Goal: Task Accomplishment & Management: Use online tool/utility

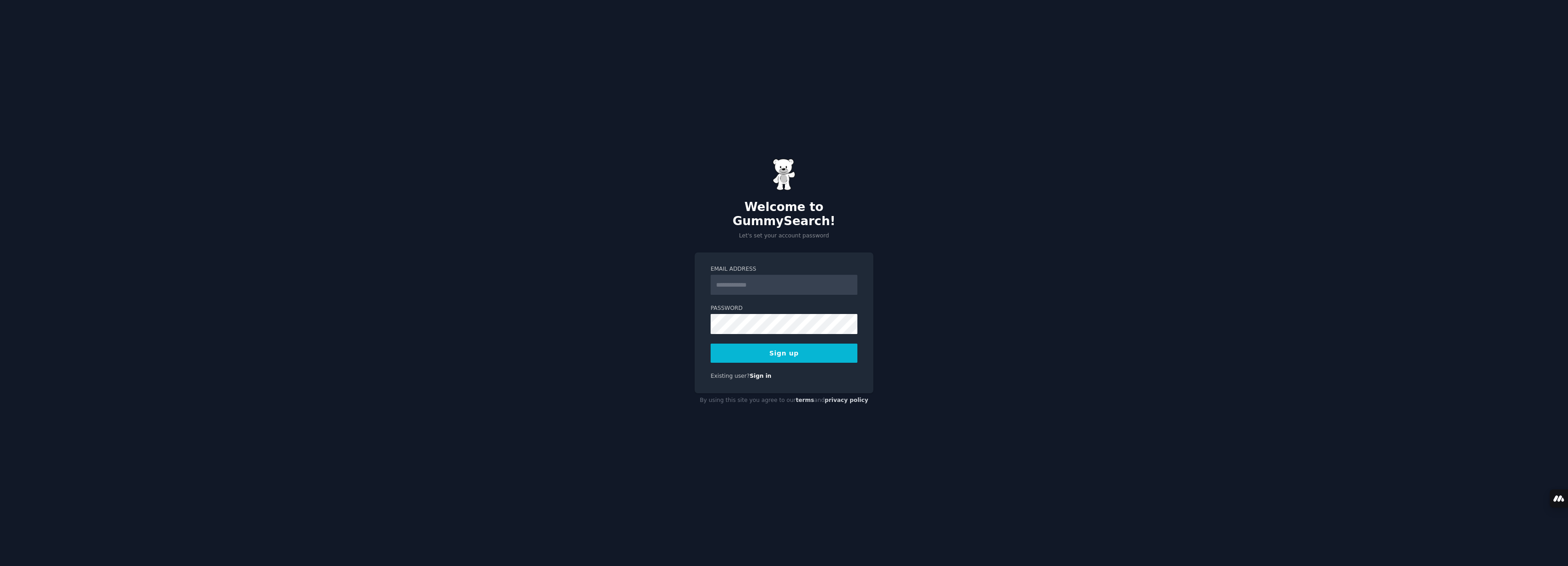
click at [794, 280] on input "Email Address" at bounding box center [783, 285] width 147 height 20
click at [1015, 210] on div "Welcome to GummySearch! Let's set your account password Email Address Password …" at bounding box center [784, 283] width 1568 height 566
click at [733, 276] on input "Email Address" at bounding box center [783, 285] width 147 height 20
type input "*"
type input "**********"
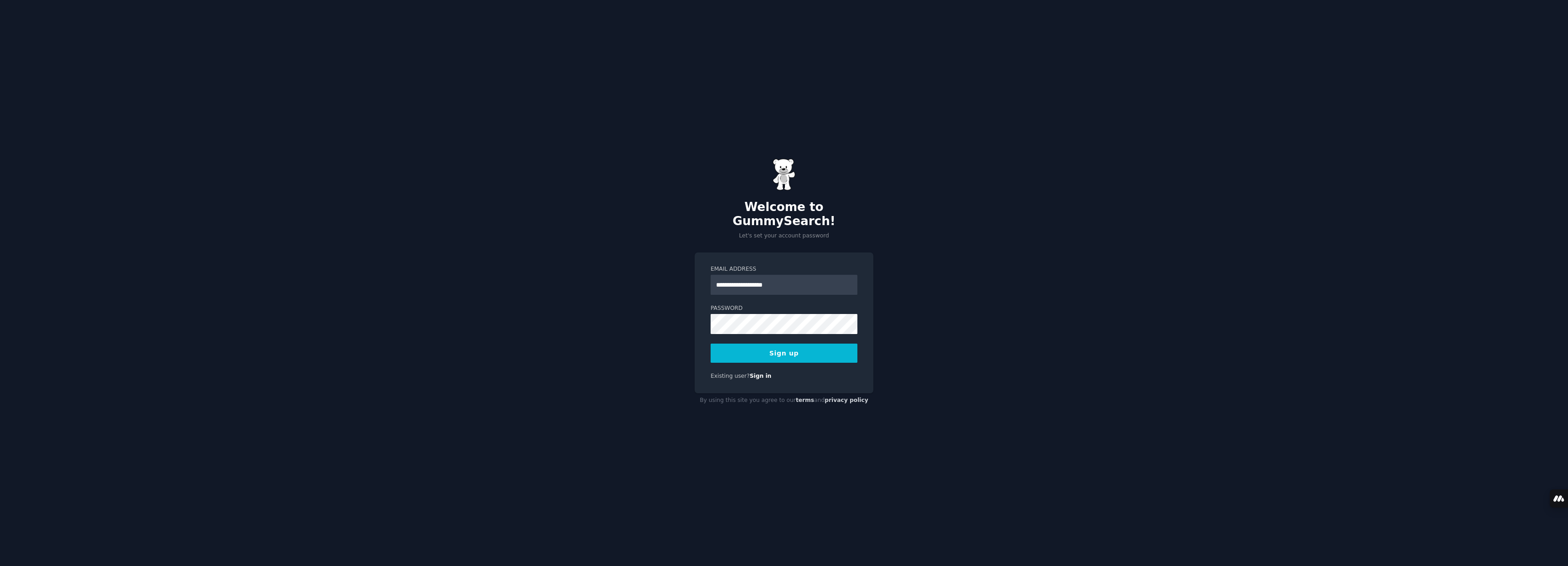
click at [991, 239] on div "**********" at bounding box center [784, 283] width 1568 height 566
click at [564, 324] on div "**********" at bounding box center [784, 283] width 1568 height 566
click at [808, 346] on button "Sign up" at bounding box center [783, 353] width 147 height 19
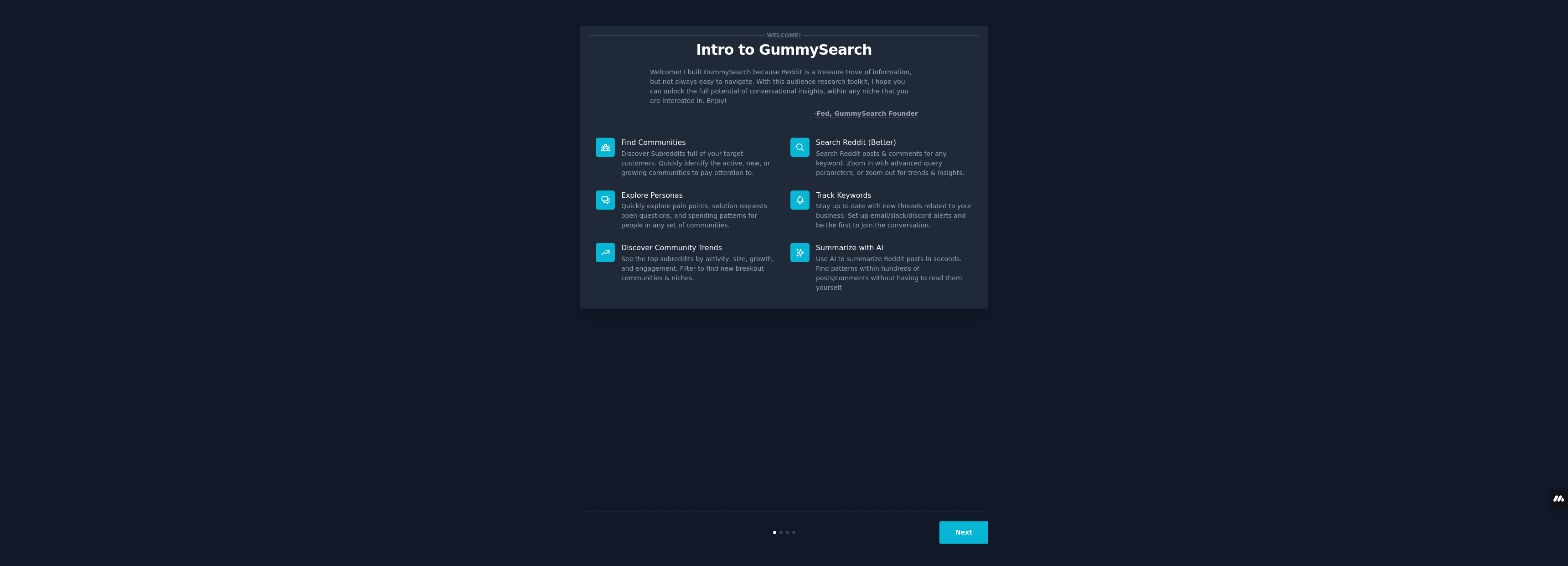
click at [956, 531] on button "Next" at bounding box center [964, 533] width 49 height 23
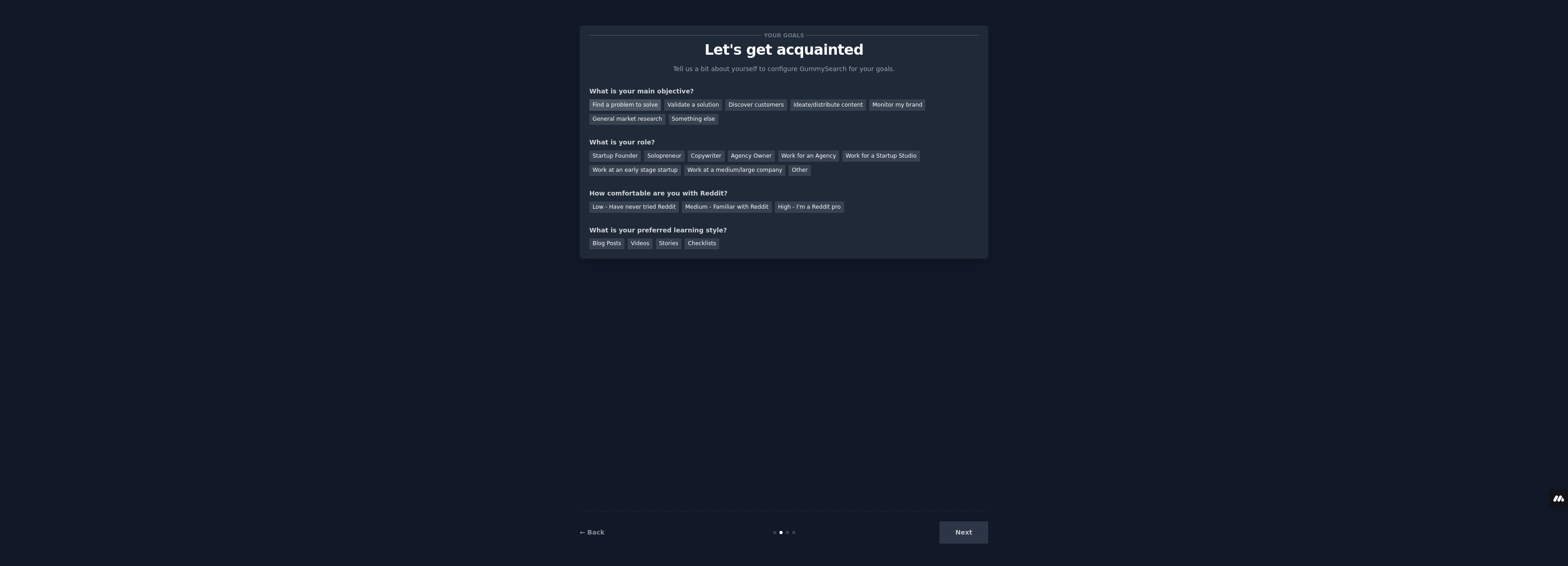
click at [639, 102] on div "Find a problem to solve" at bounding box center [625, 105] width 72 height 12
click at [699, 100] on div "Validate a solution" at bounding box center [693, 105] width 58 height 12
click at [620, 102] on div "Find a problem to solve" at bounding box center [625, 105] width 72 height 12
click at [625, 156] on div "Startup Founder" at bounding box center [615, 156] width 52 height 12
click at [641, 209] on div "Low - Have never tried Reddit" at bounding box center [634, 207] width 89 height 12
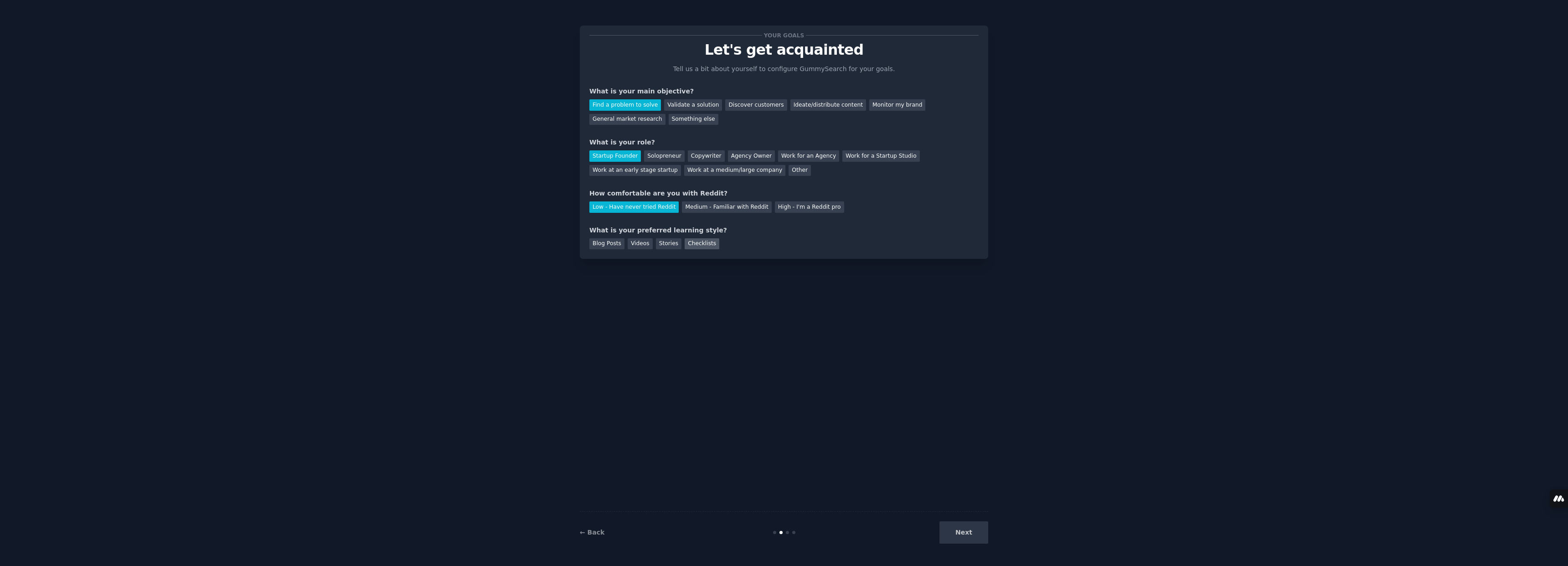
click at [696, 244] on div "Checklists" at bounding box center [702, 244] width 35 height 12
click at [977, 529] on button "Next" at bounding box center [964, 533] width 49 height 23
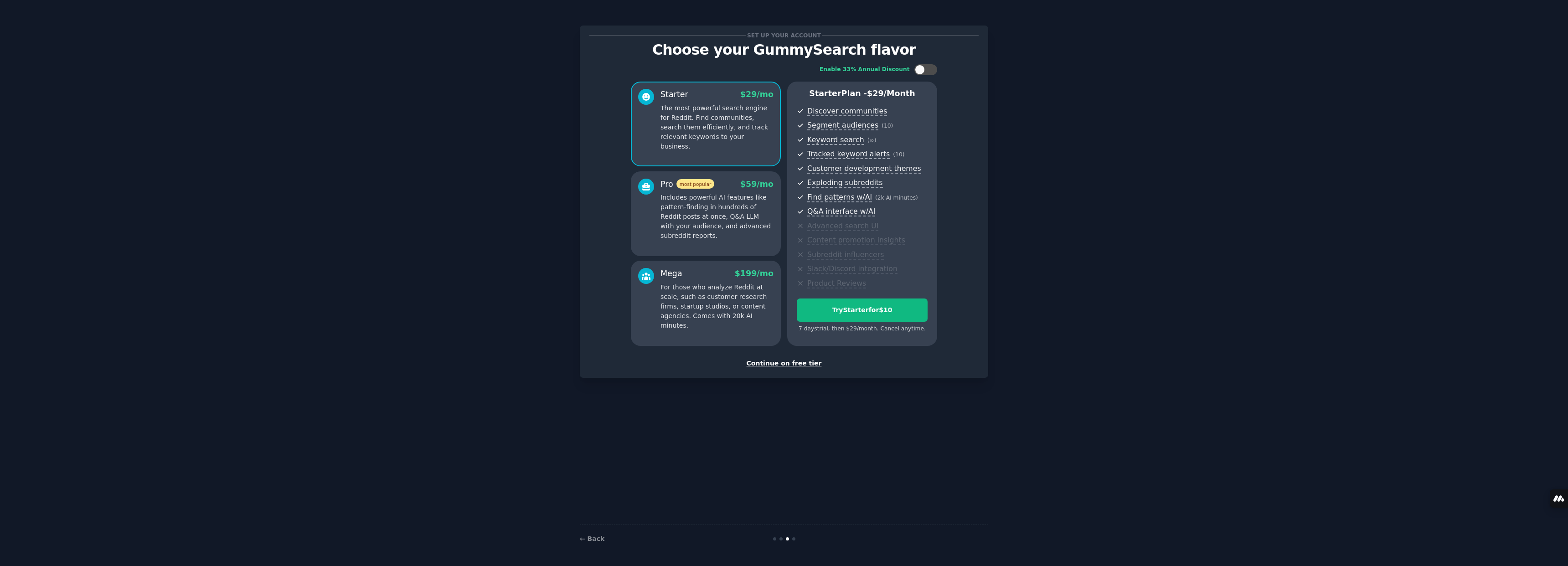
click at [758, 233] on p "Includes powerful AI features like pattern-finding in hundreds of Reddit posts …" at bounding box center [717, 217] width 113 height 48
click at [757, 304] on p "For those who analyze Reddit at scale, such as customer research firms, startup…" at bounding box center [717, 306] width 113 height 48
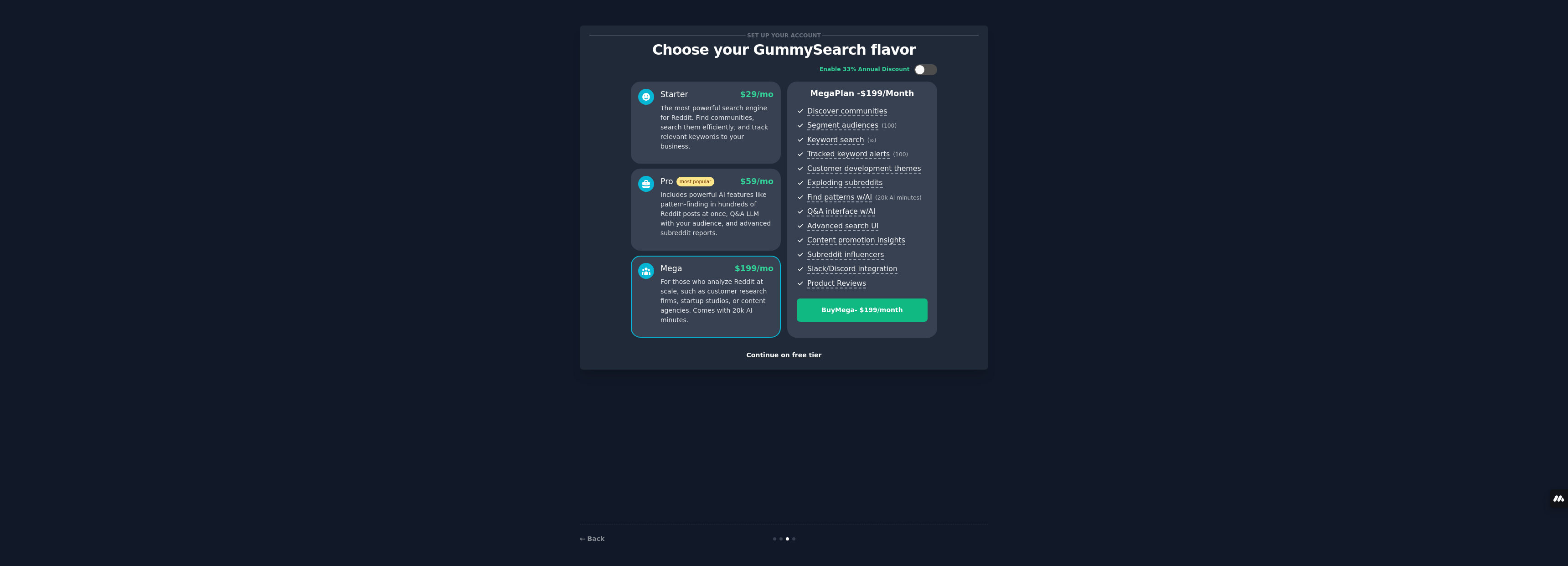
click at [765, 143] on div "Starter $ 29 /mo The most powerful search engine for Reddit. Find communities, …" at bounding box center [705, 122] width 150 height 82
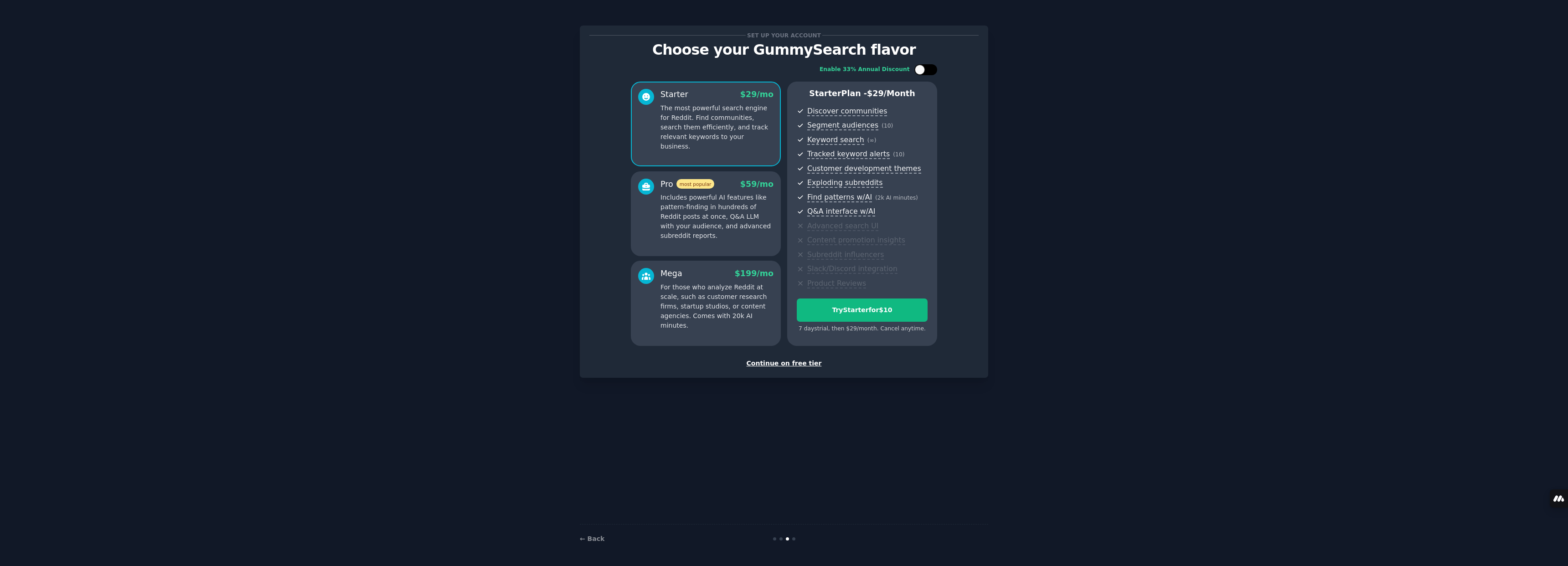
click at [923, 69] on div at bounding box center [920, 69] width 10 height 10
click at [923, 69] on div at bounding box center [921, 69] width 6 height 4
checkbox input "false"
click at [752, 214] on p "Includes powerful AI features like pattern-finding in hundreds of Reddit posts …" at bounding box center [717, 217] width 113 height 48
click at [763, 152] on div "Starter $ 29 /mo The most powerful search engine for Reddit. Find communities, …" at bounding box center [705, 124] width 150 height 85
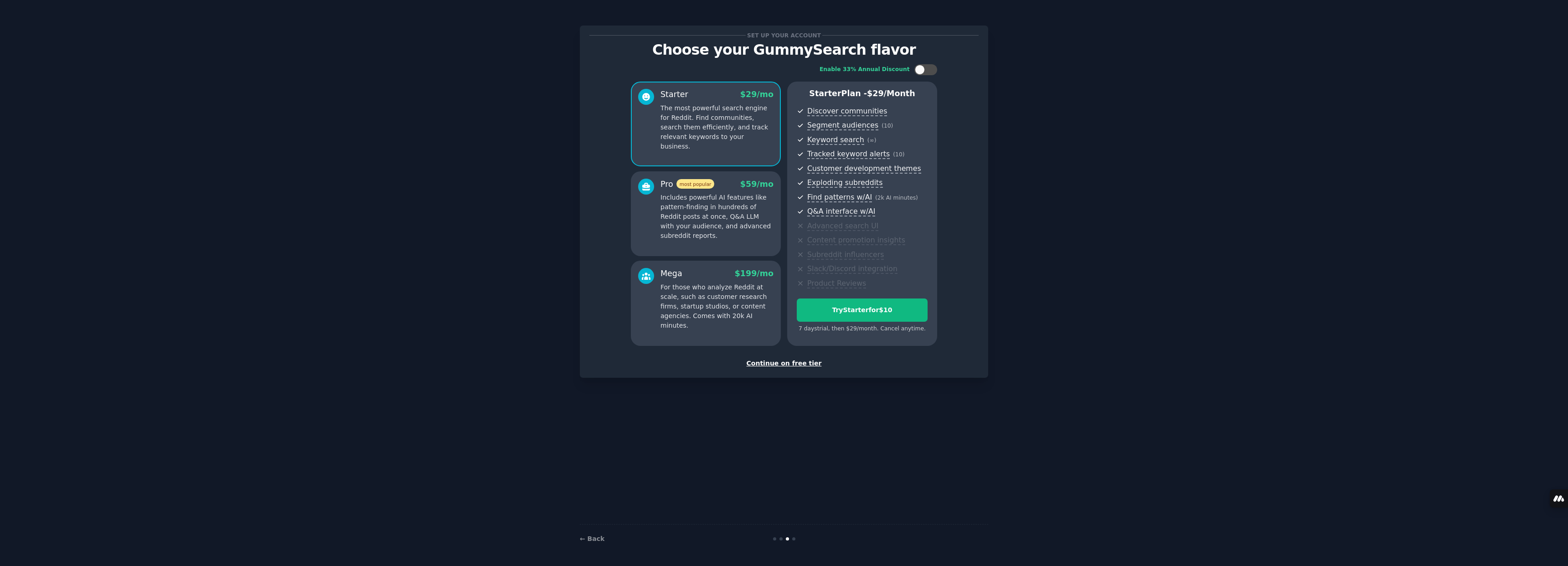
click at [763, 199] on p "Includes powerful AI features like pattern-finding in hundreds of Reddit posts …" at bounding box center [717, 217] width 113 height 48
click at [765, 307] on p "For those who analyze Reddit at scale, such as customer research firms, startup…" at bounding box center [717, 306] width 113 height 48
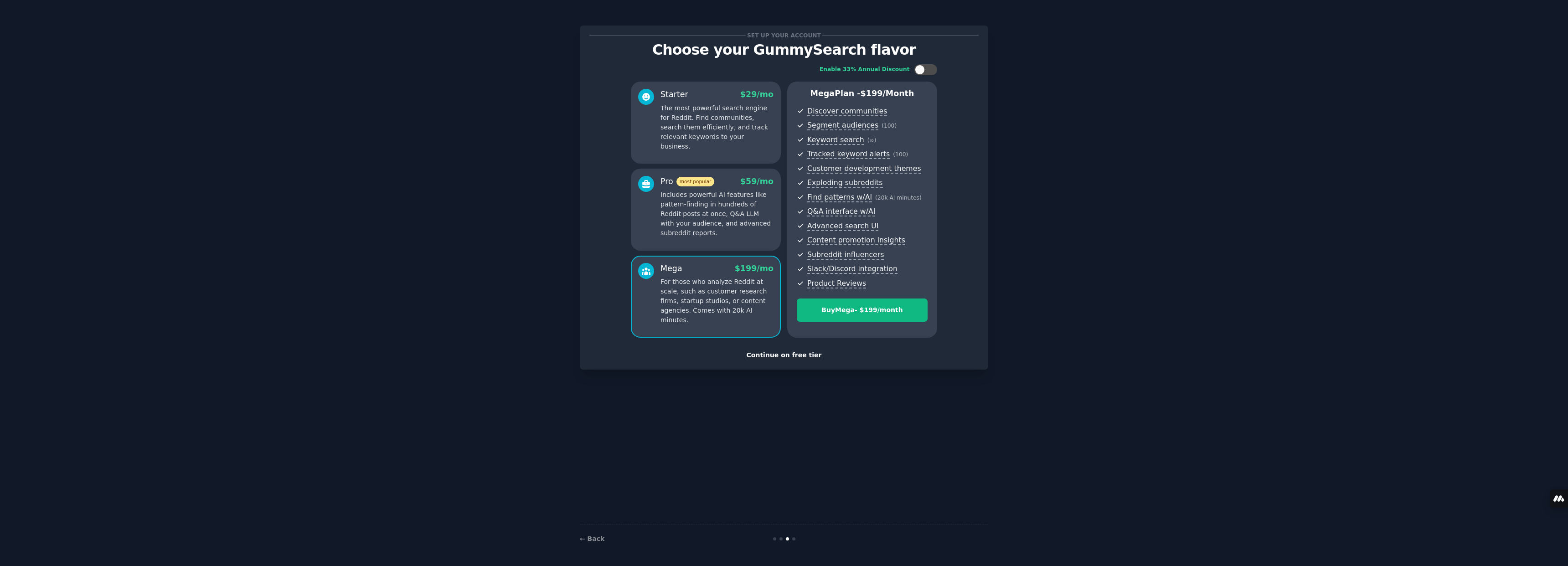
click at [799, 358] on div "Continue on free tier" at bounding box center [784, 355] width 390 height 10
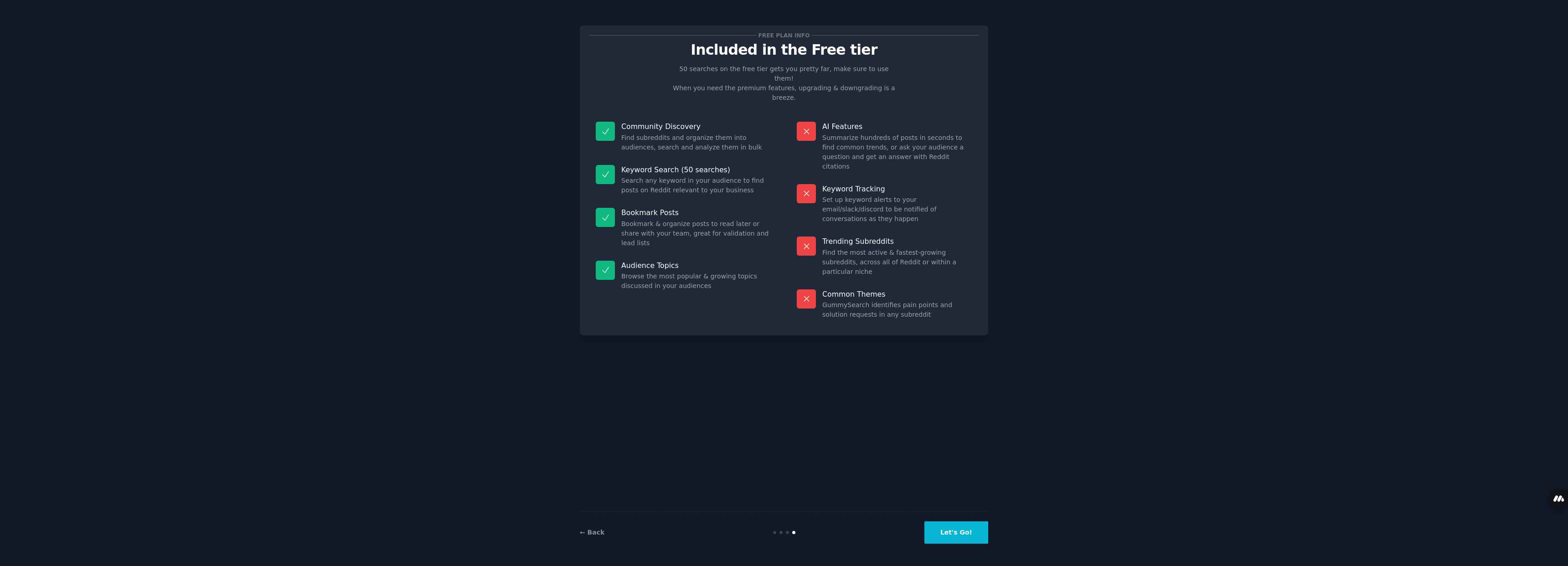
click at [954, 533] on button "Let's Go!" at bounding box center [956, 533] width 64 height 23
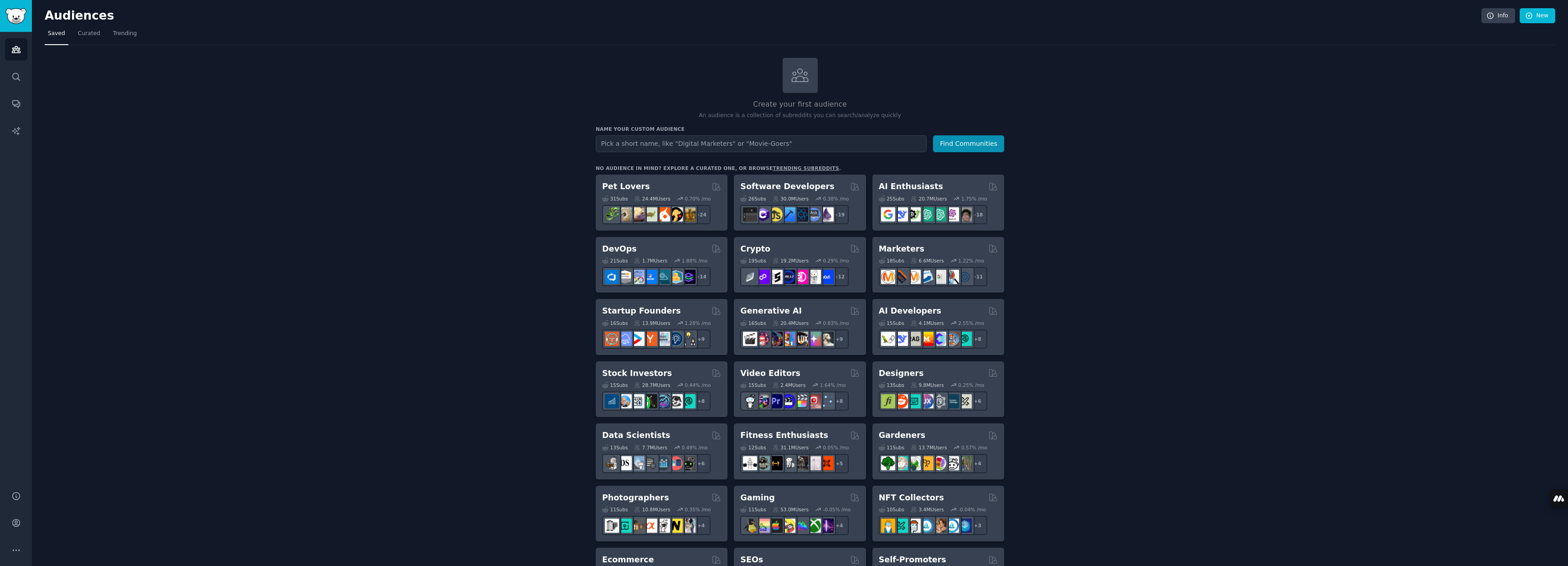
click at [662, 141] on input "text" at bounding box center [761, 144] width 331 height 17
type input "T"
click at [988, 144] on button "Find Communities" at bounding box center [968, 144] width 71 height 17
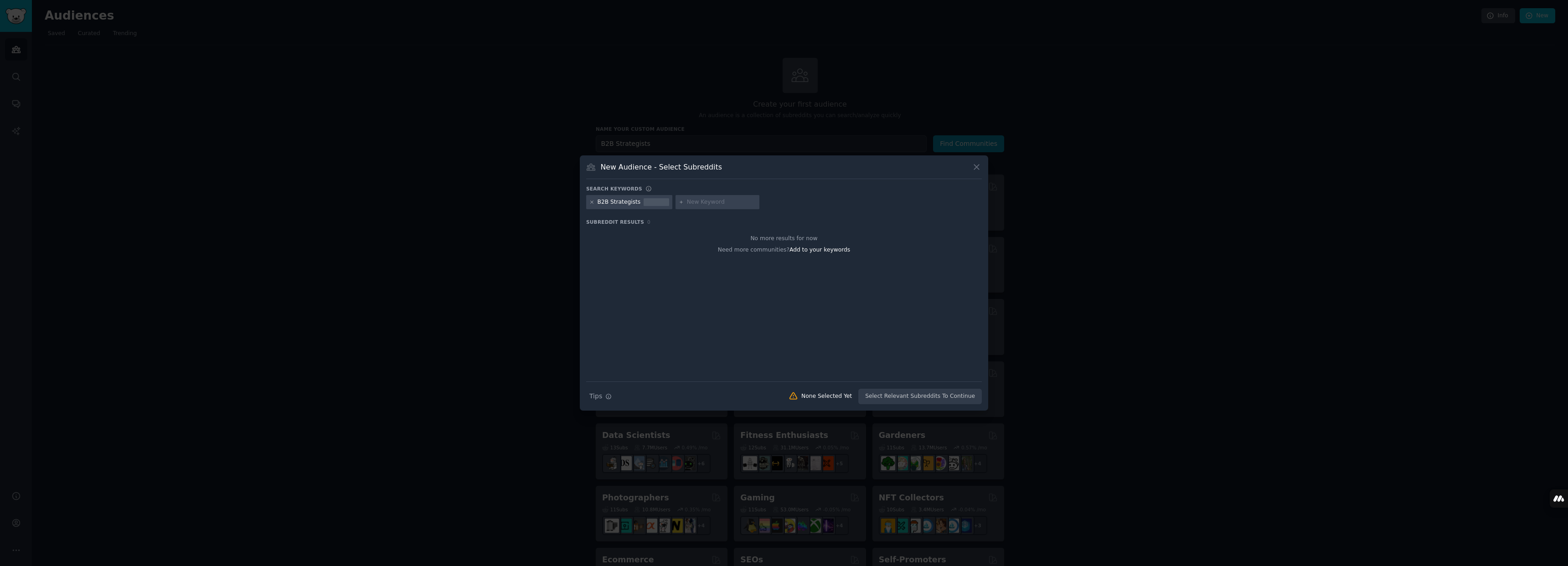
click at [590, 202] on icon at bounding box center [592, 202] width 5 height 5
click at [979, 167] on icon at bounding box center [977, 167] width 10 height 10
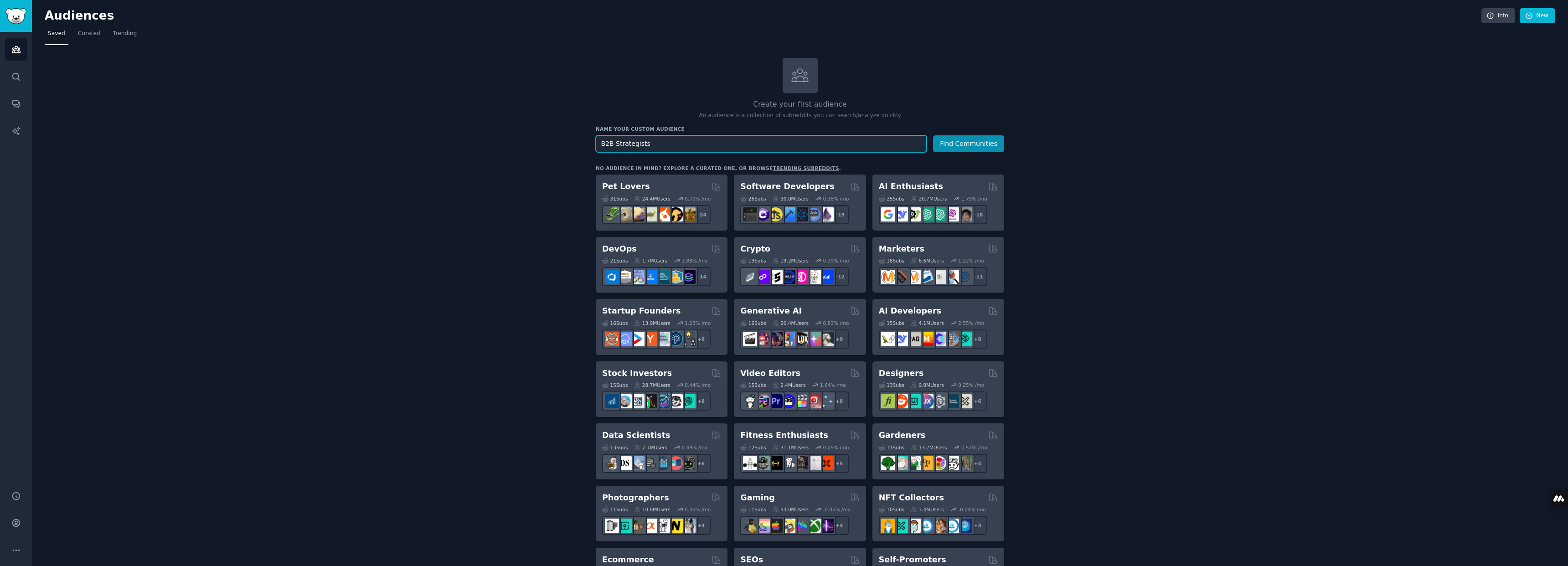
drag, startPoint x: 697, startPoint y: 146, endPoint x: 584, endPoint y: 134, distance: 113.6
click at [584, 134] on div "Create your first audience An audience is a collection of subreddits you can se…" at bounding box center [800, 554] width 1511 height 993
click at [950, 144] on button "Find Communities" at bounding box center [968, 144] width 71 height 17
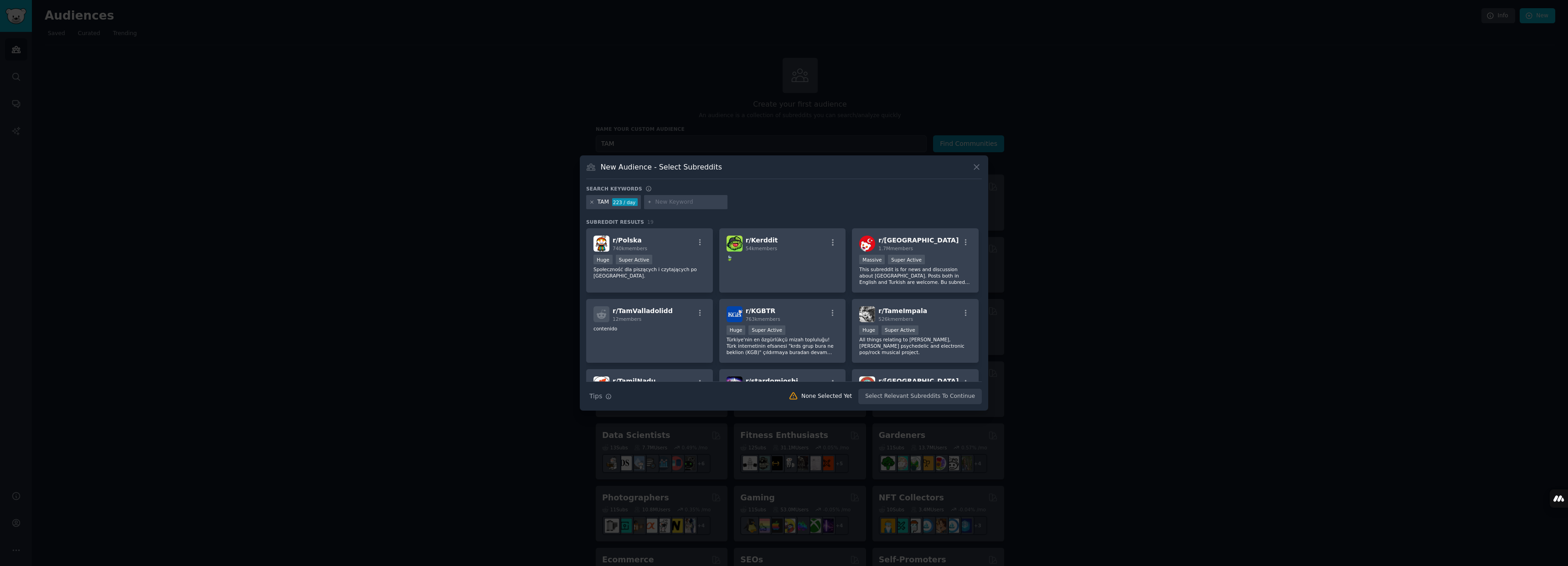
click at [592, 201] on icon at bounding box center [592, 202] width 5 height 5
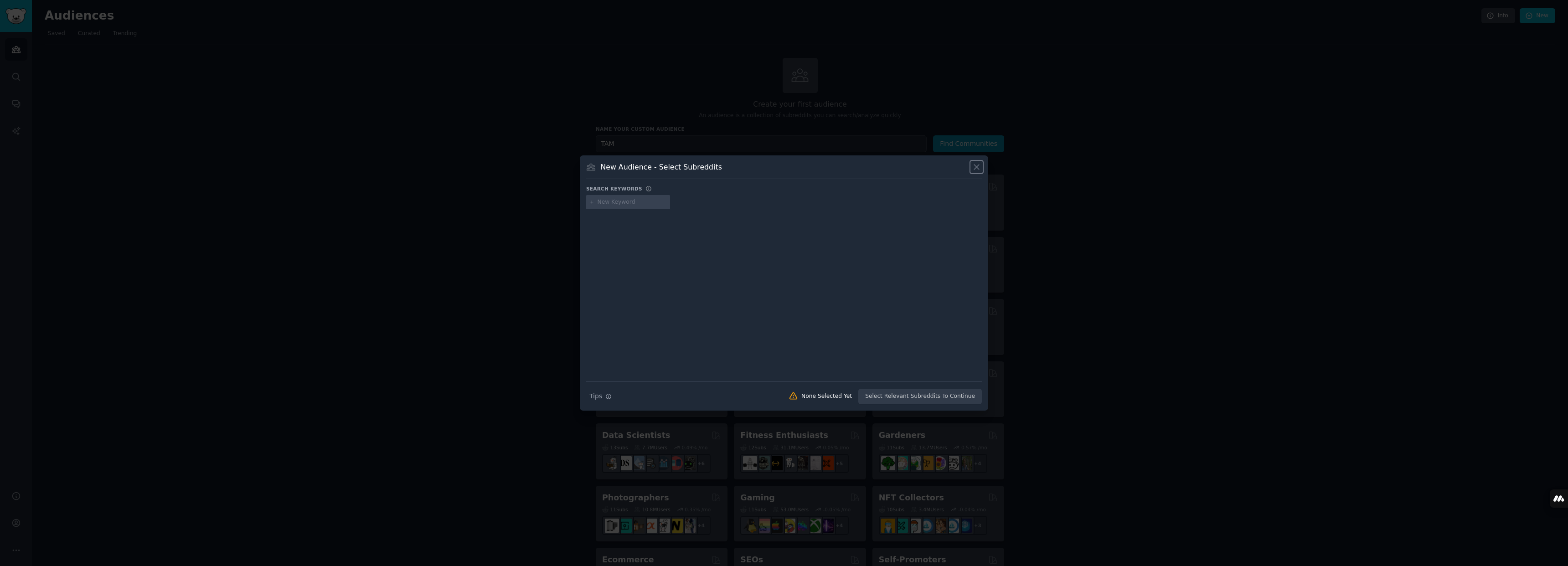
click at [981, 166] on button at bounding box center [976, 167] width 10 height 10
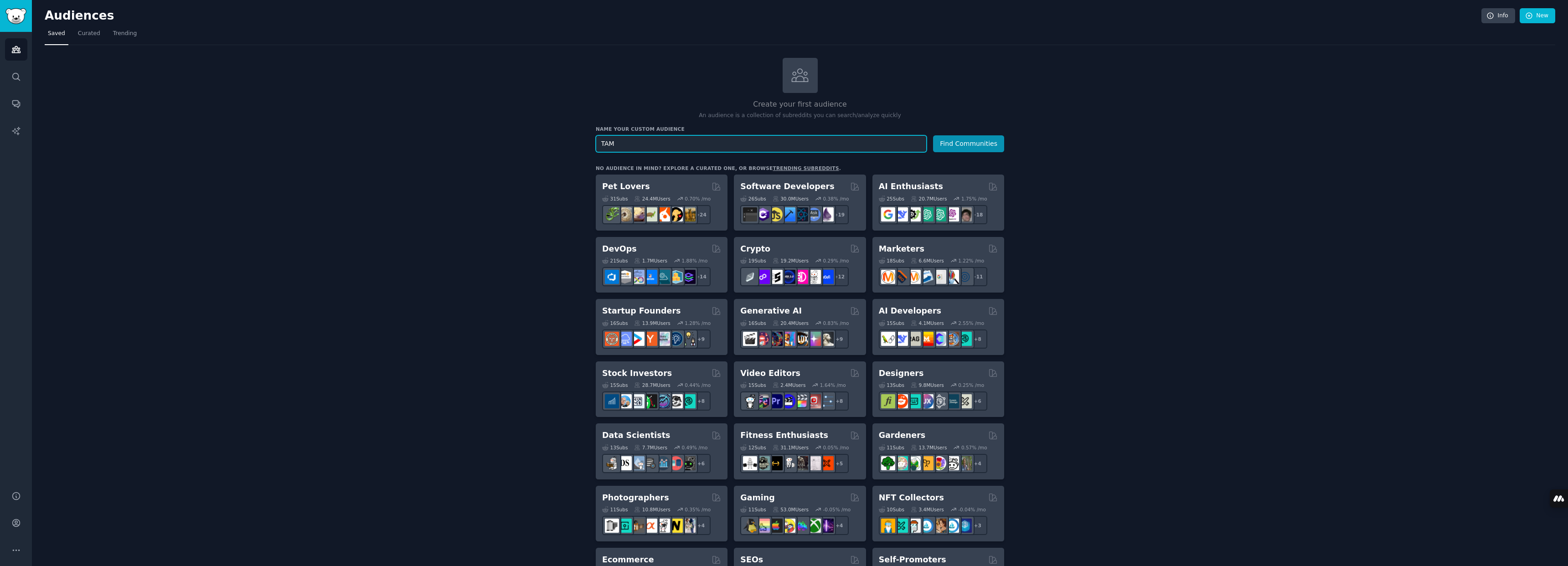
drag, startPoint x: 690, startPoint y: 147, endPoint x: 560, endPoint y: 135, distance: 130.6
click at [560, 135] on div "Create your first audience An audience is a collection of subreddits you can se…" at bounding box center [800, 554] width 1511 height 993
type input "T"
type input "Target Market"
click at [933, 135] on button "Find Communities" at bounding box center [968, 144] width 71 height 17
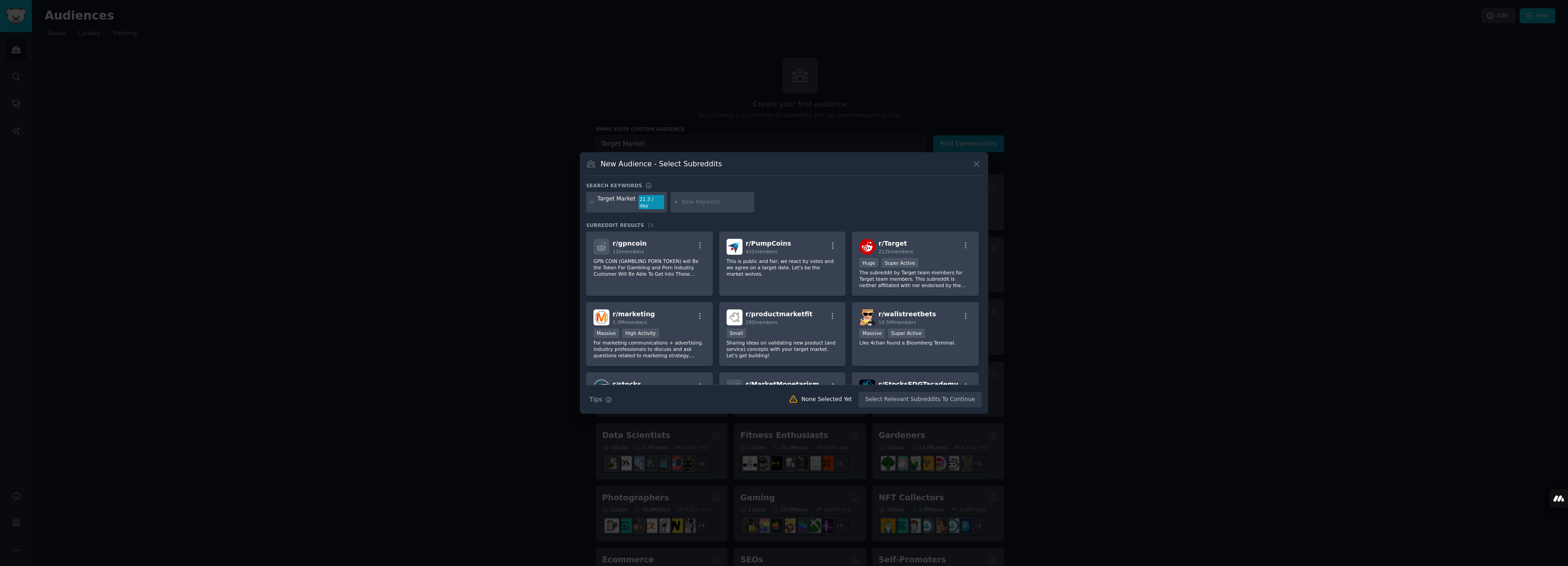
click at [978, 167] on icon at bounding box center [977, 164] width 10 height 10
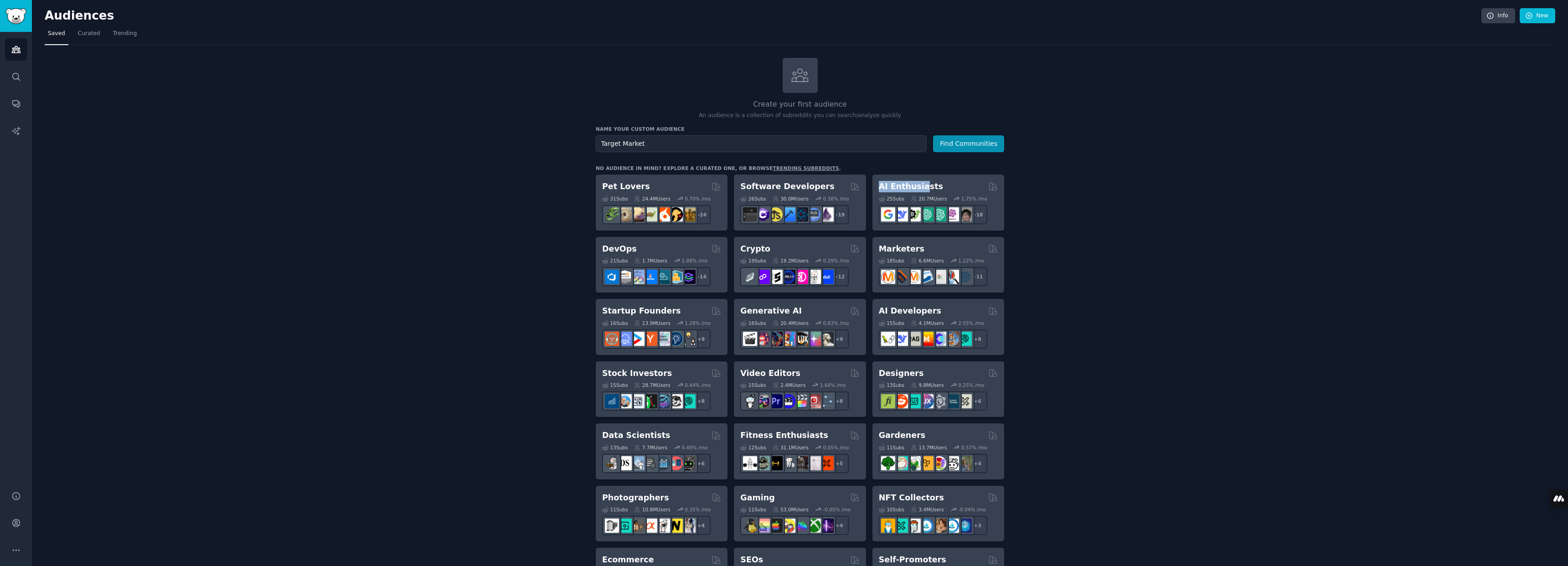
click at [921, 181] on h2 "AI Enthusiasts" at bounding box center [911, 186] width 65 height 12
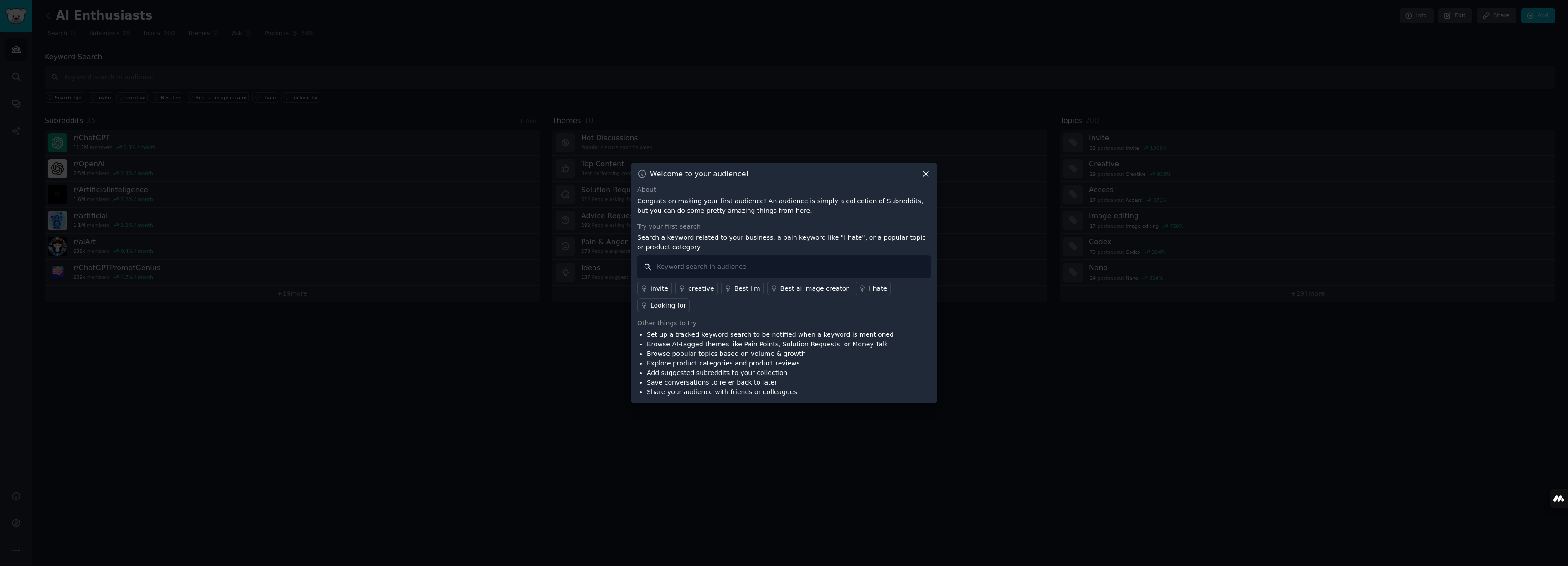
click at [670, 270] on input "text" at bounding box center [784, 267] width 293 height 23
type input "TAM"
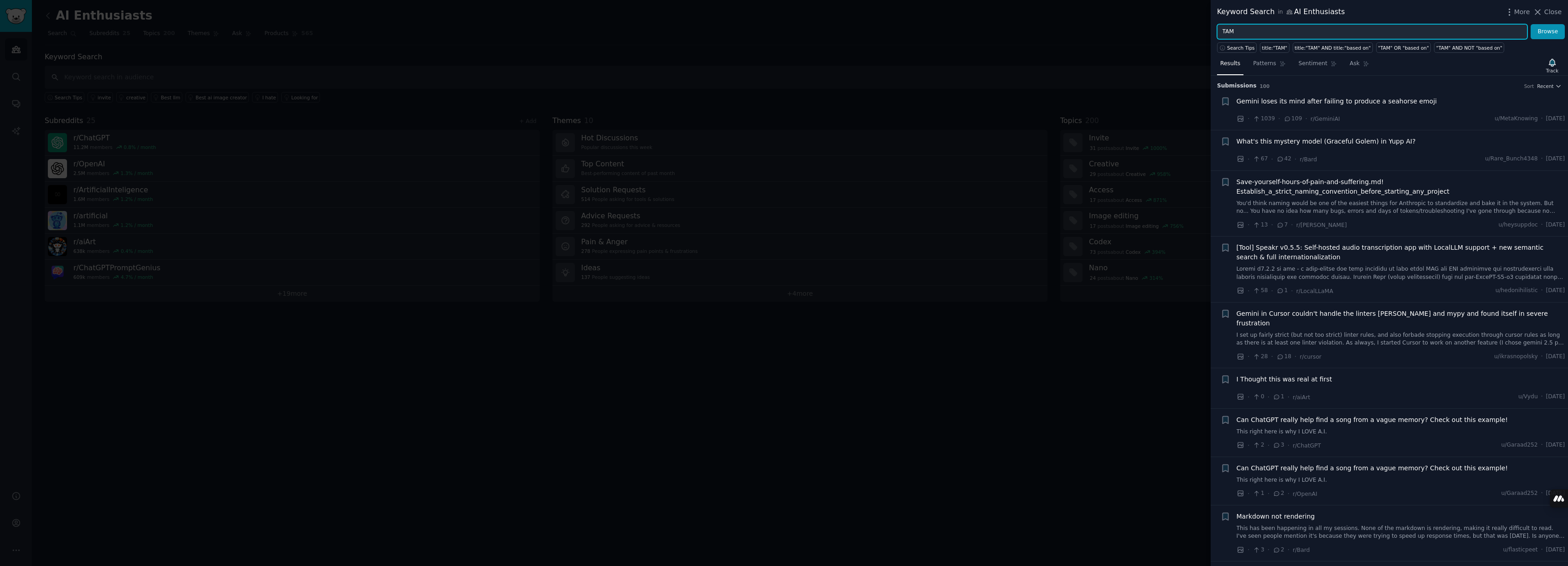
drag, startPoint x: 1247, startPoint y: 31, endPoint x: 1203, endPoint y: 30, distance: 44.0
click at [1203, 30] on div "Keyword Search in AI Enthusiasts More Close TAM Browse Search Tips title:"TAM" …" at bounding box center [784, 283] width 1568 height 566
type input "I wish that"
click at [1531, 24] on button "Browse" at bounding box center [1548, 32] width 34 height 15
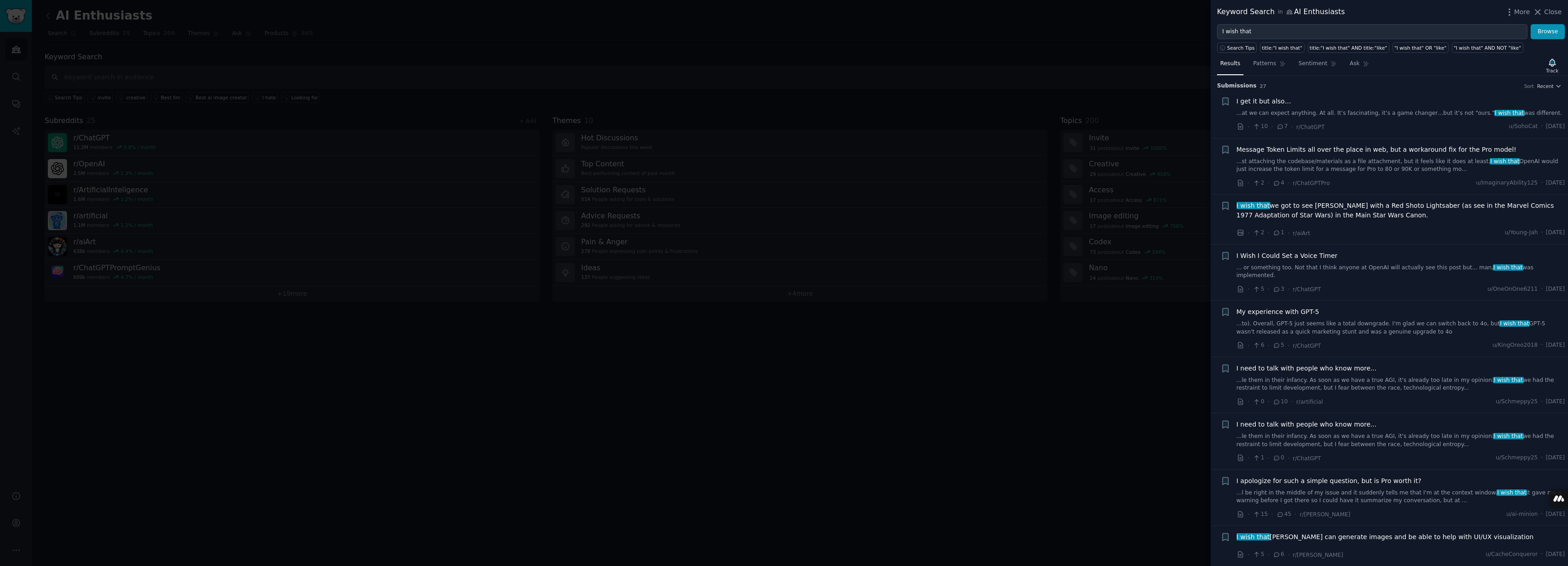
click at [1546, 13] on span "Close" at bounding box center [1553, 12] width 17 height 10
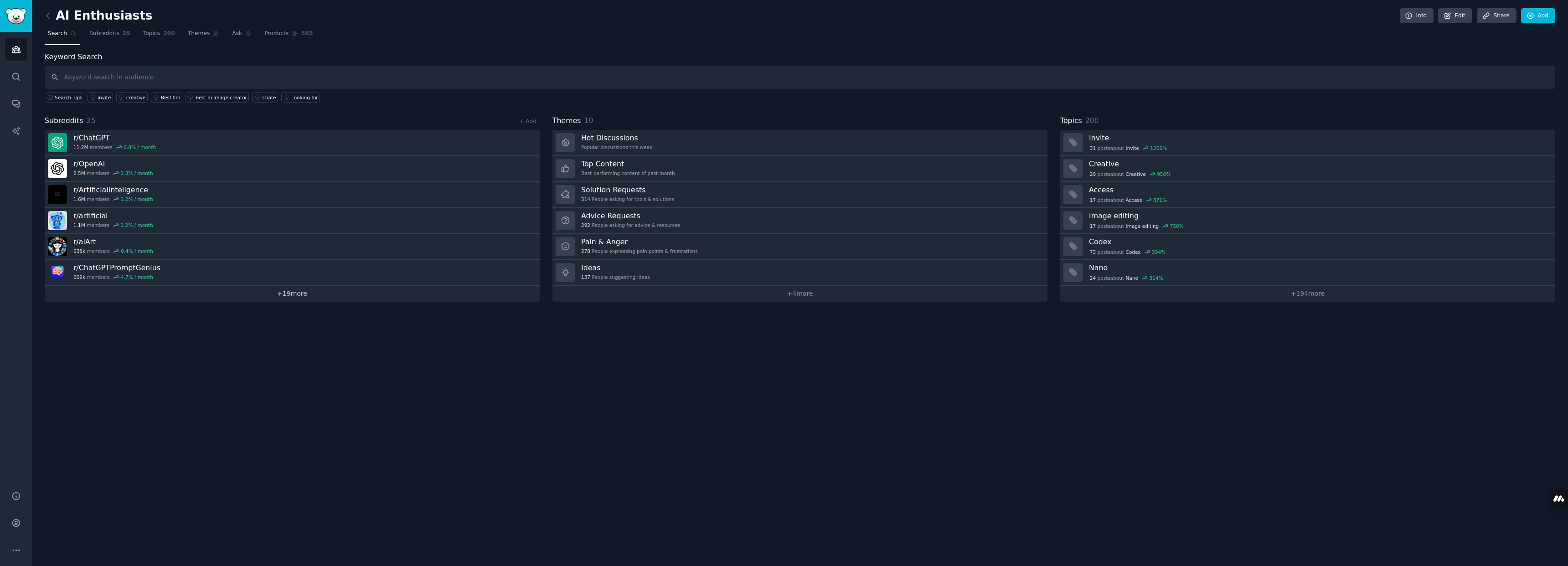
click at [305, 290] on link "+ 19 more" at bounding box center [292, 294] width 495 height 16
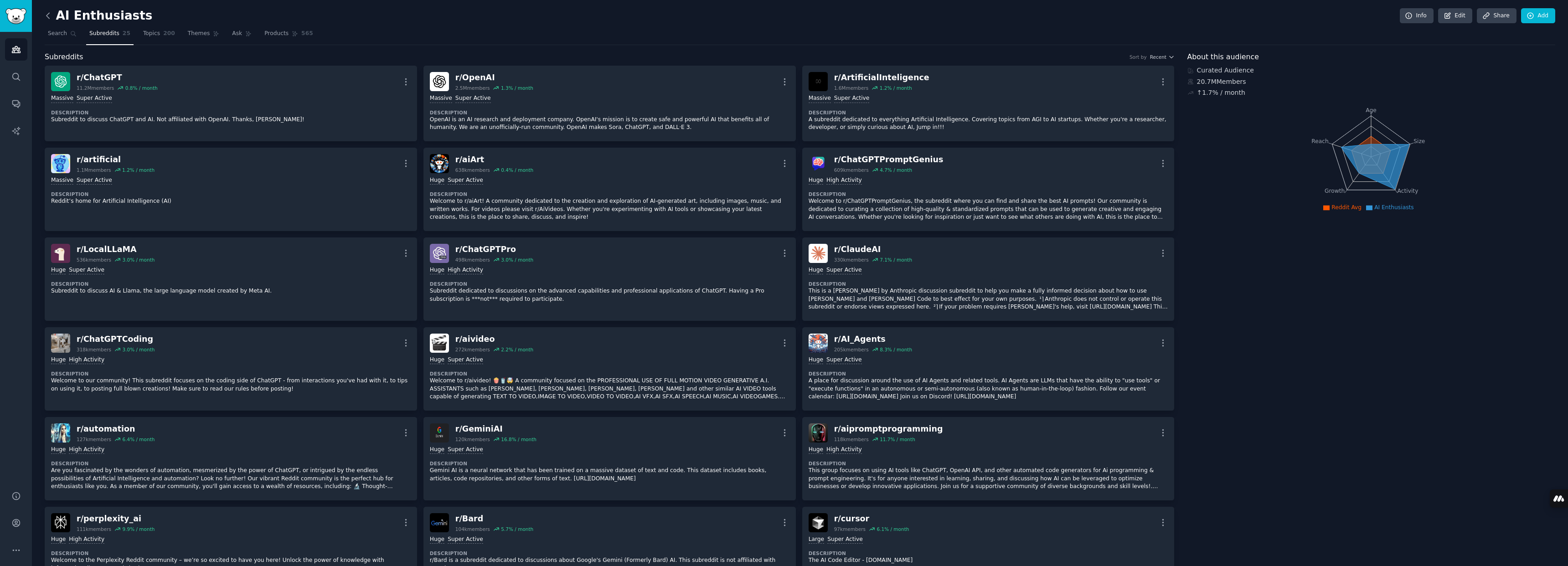
click at [52, 18] on icon at bounding box center [48, 16] width 10 height 10
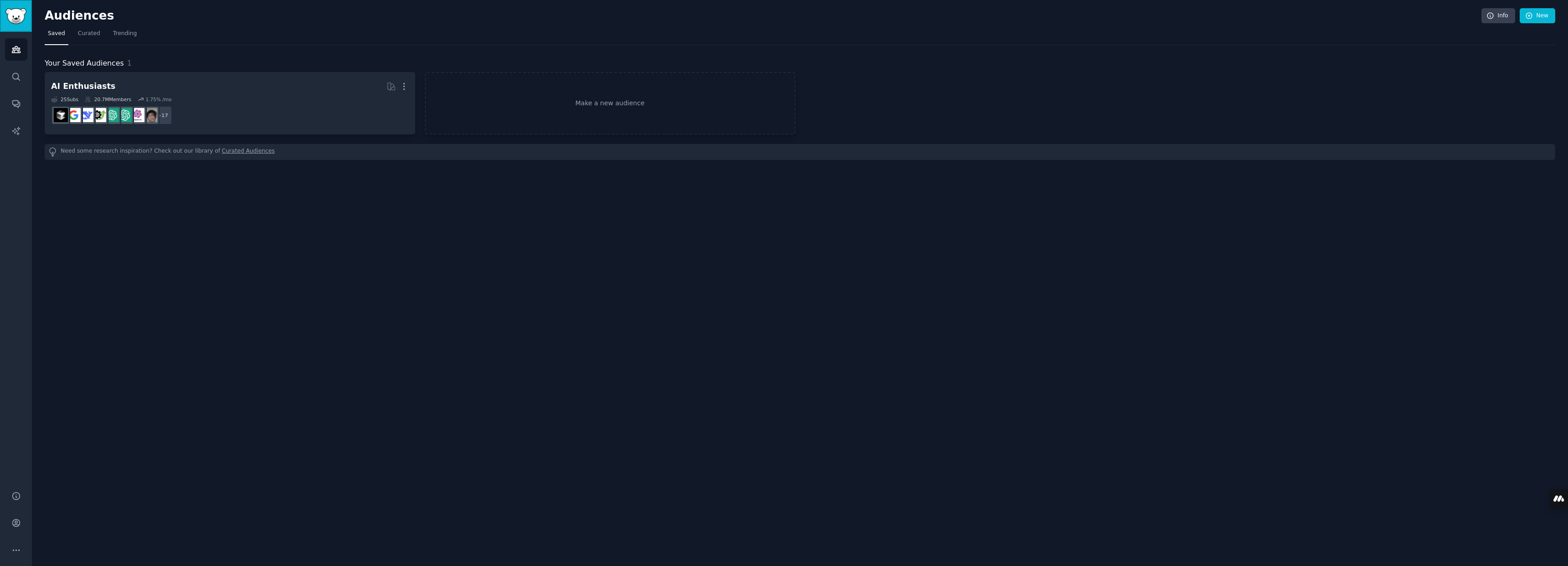
click at [19, 21] on img "Sidebar" at bounding box center [16, 16] width 21 height 16
click at [13, 50] on icon "Sidebar" at bounding box center [16, 49] width 10 height 10
click at [14, 49] on icon "Sidebar" at bounding box center [16, 49] width 10 height 10
click at [536, 103] on link "Make a new audience" at bounding box center [610, 103] width 371 height 63
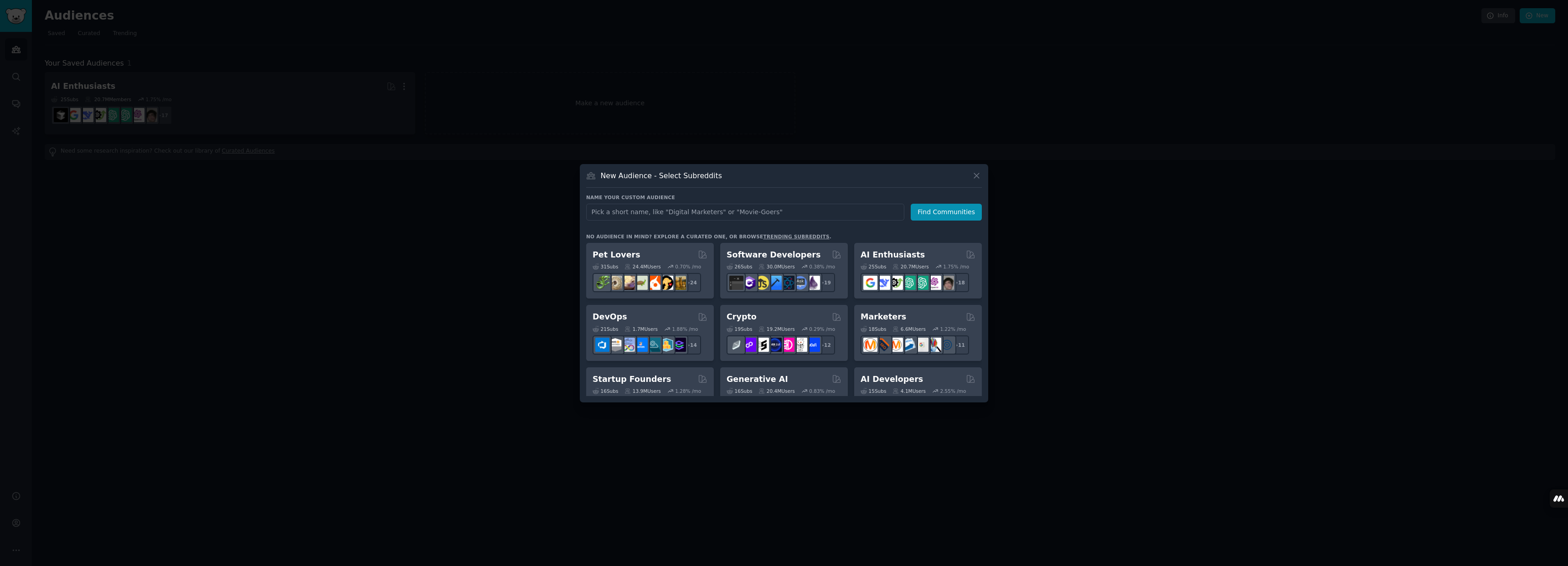
click at [676, 215] on input "text" at bounding box center [745, 212] width 318 height 17
type input "day trading"
click button "Find Communities" at bounding box center [946, 212] width 71 height 17
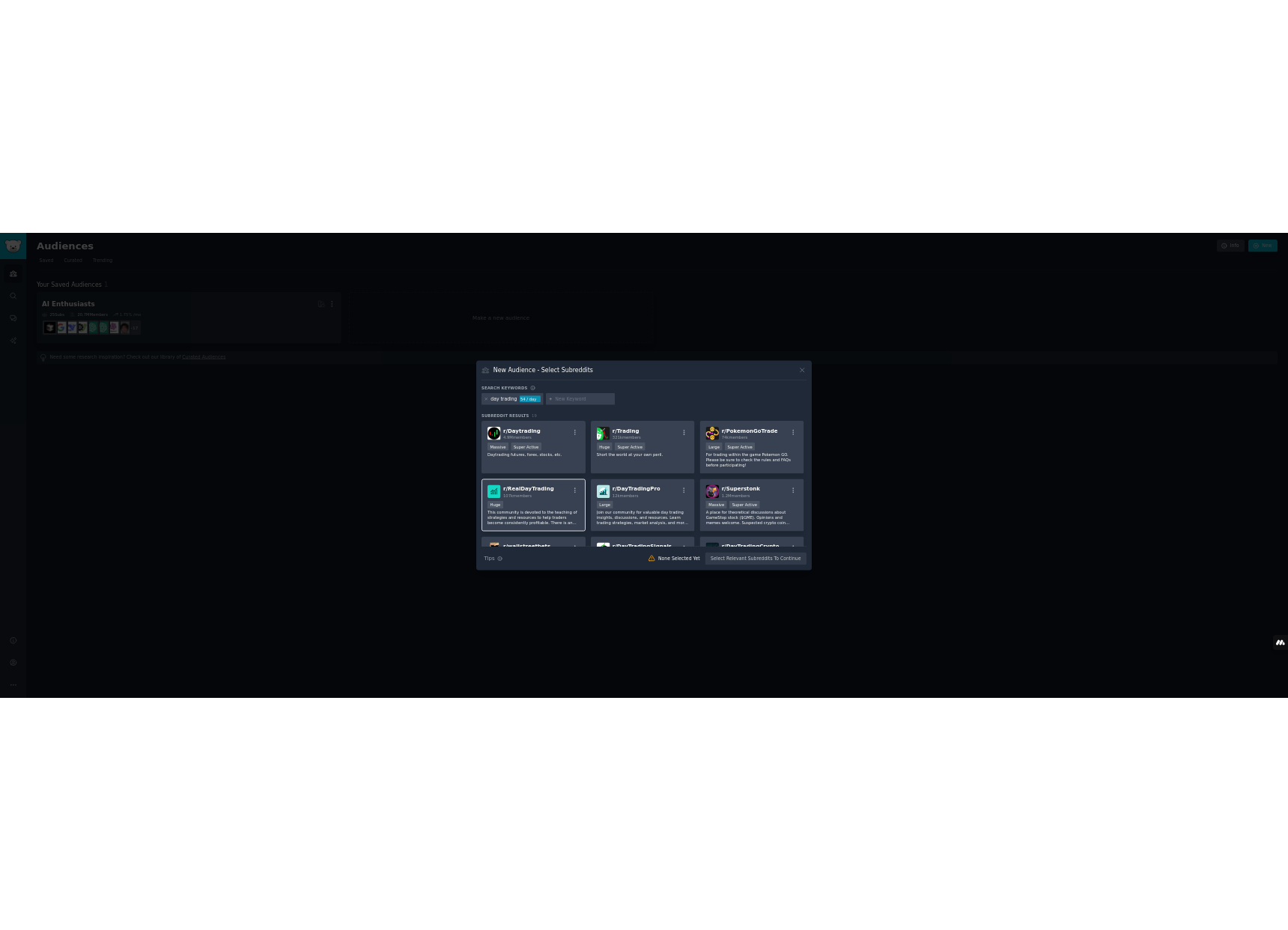
scroll to position [285, 0]
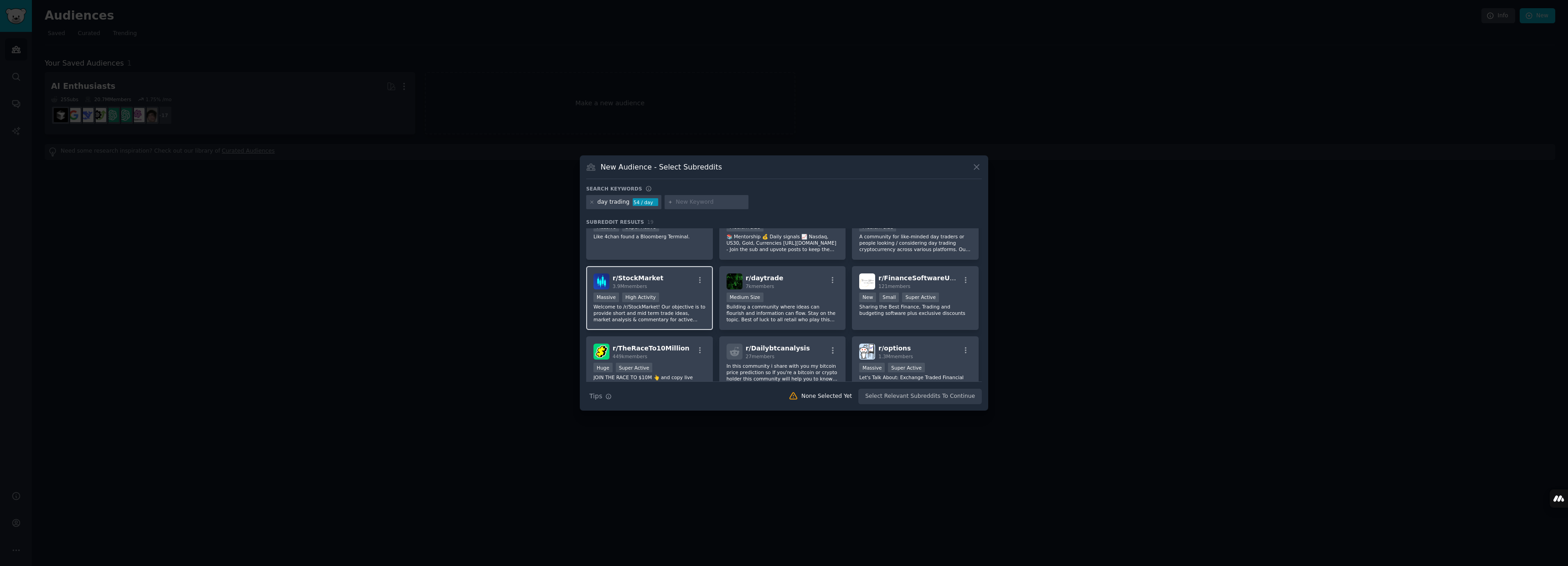
click at [627, 279] on span "r/ StockMarket" at bounding box center [637, 278] width 51 height 7
click at [923, 398] on button "Create Audience" at bounding box center [952, 396] width 60 height 15
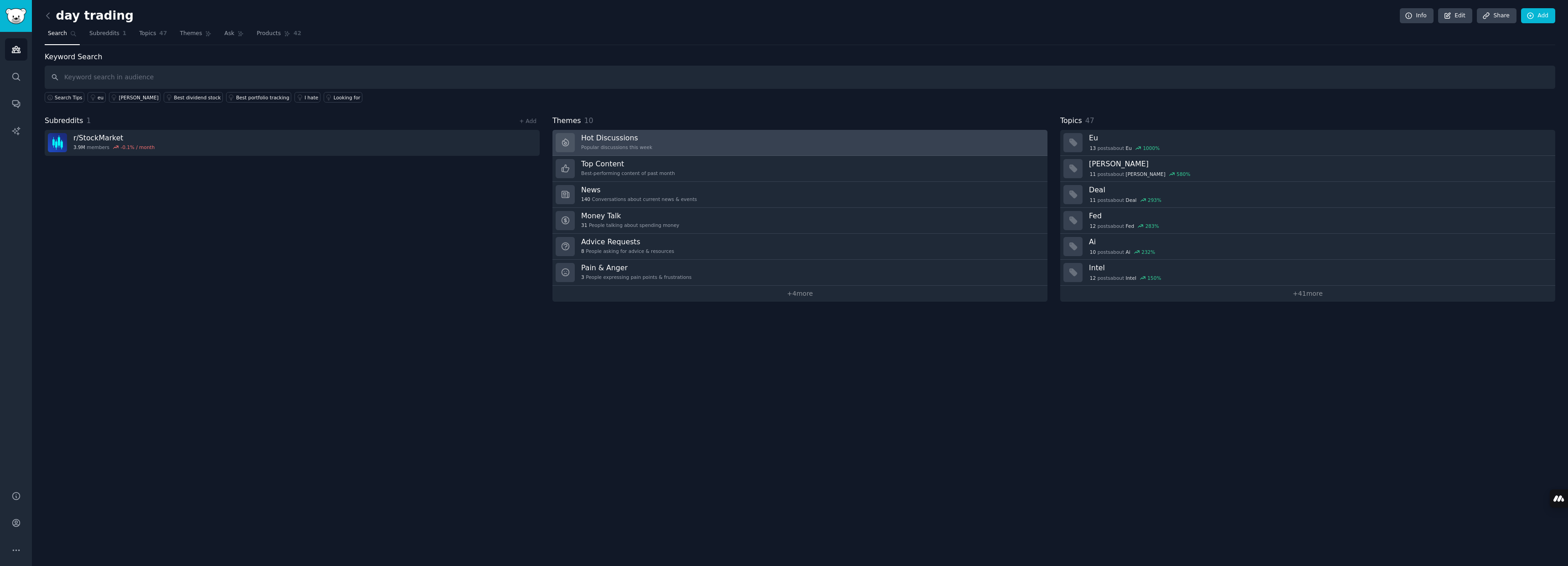
click at [620, 139] on h3 "Hot Discussions" at bounding box center [617, 138] width 71 height 10
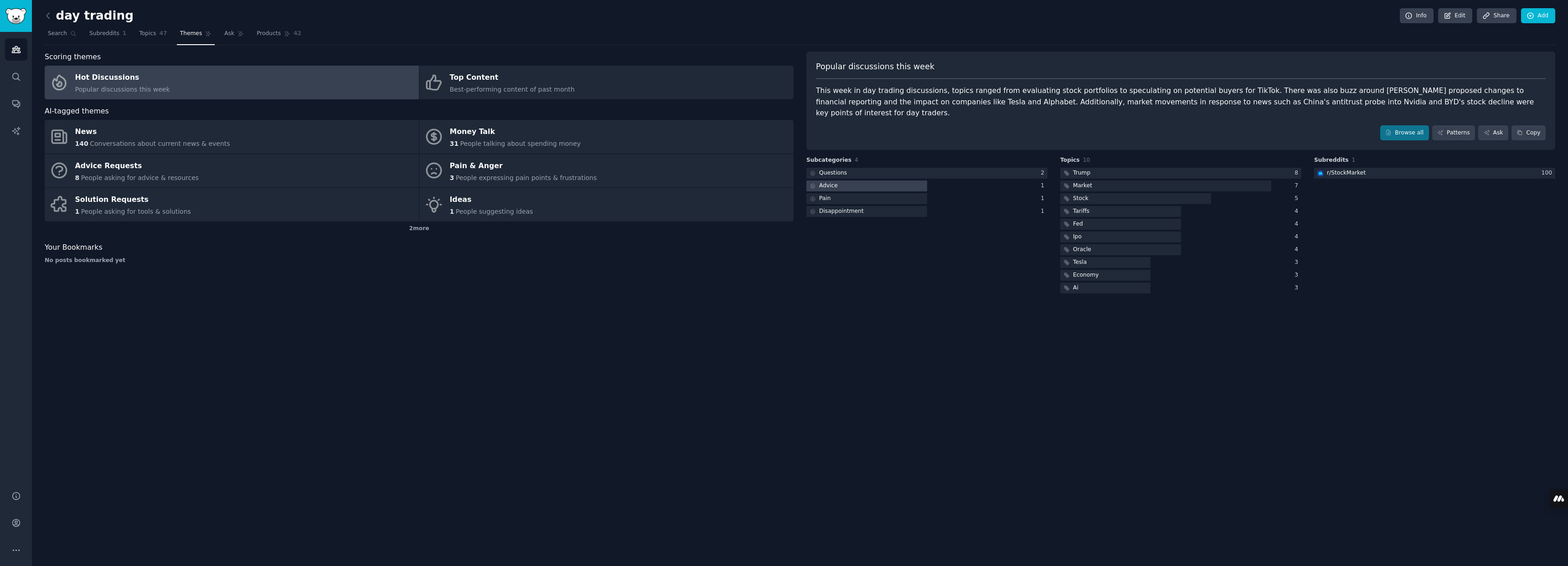
click at [844, 181] on div at bounding box center [867, 186] width 121 height 12
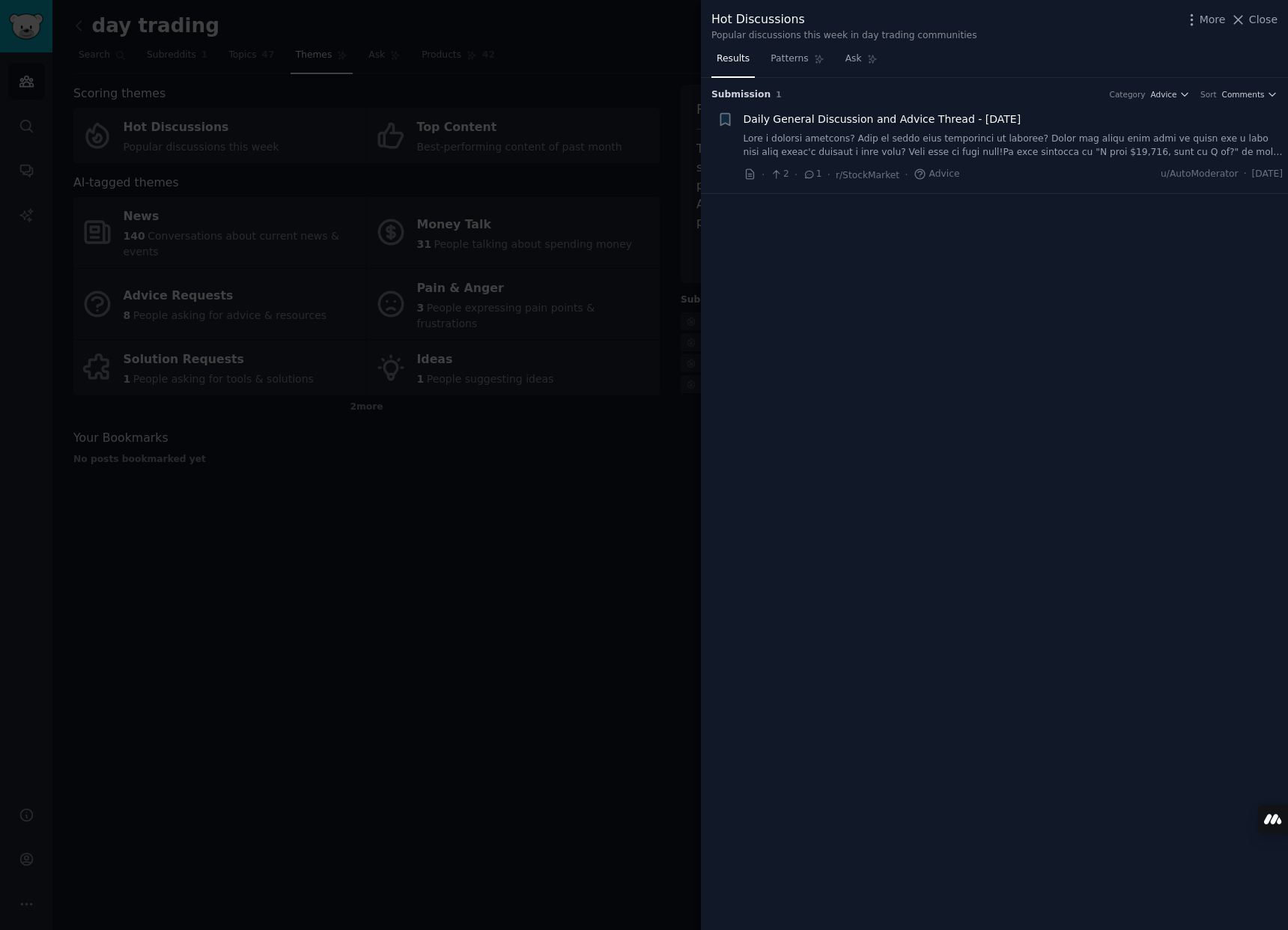
click at [906, 121] on span "Daily General Discussion and Advice Thread - [DATE]" at bounding box center [883, 120] width 278 height 16
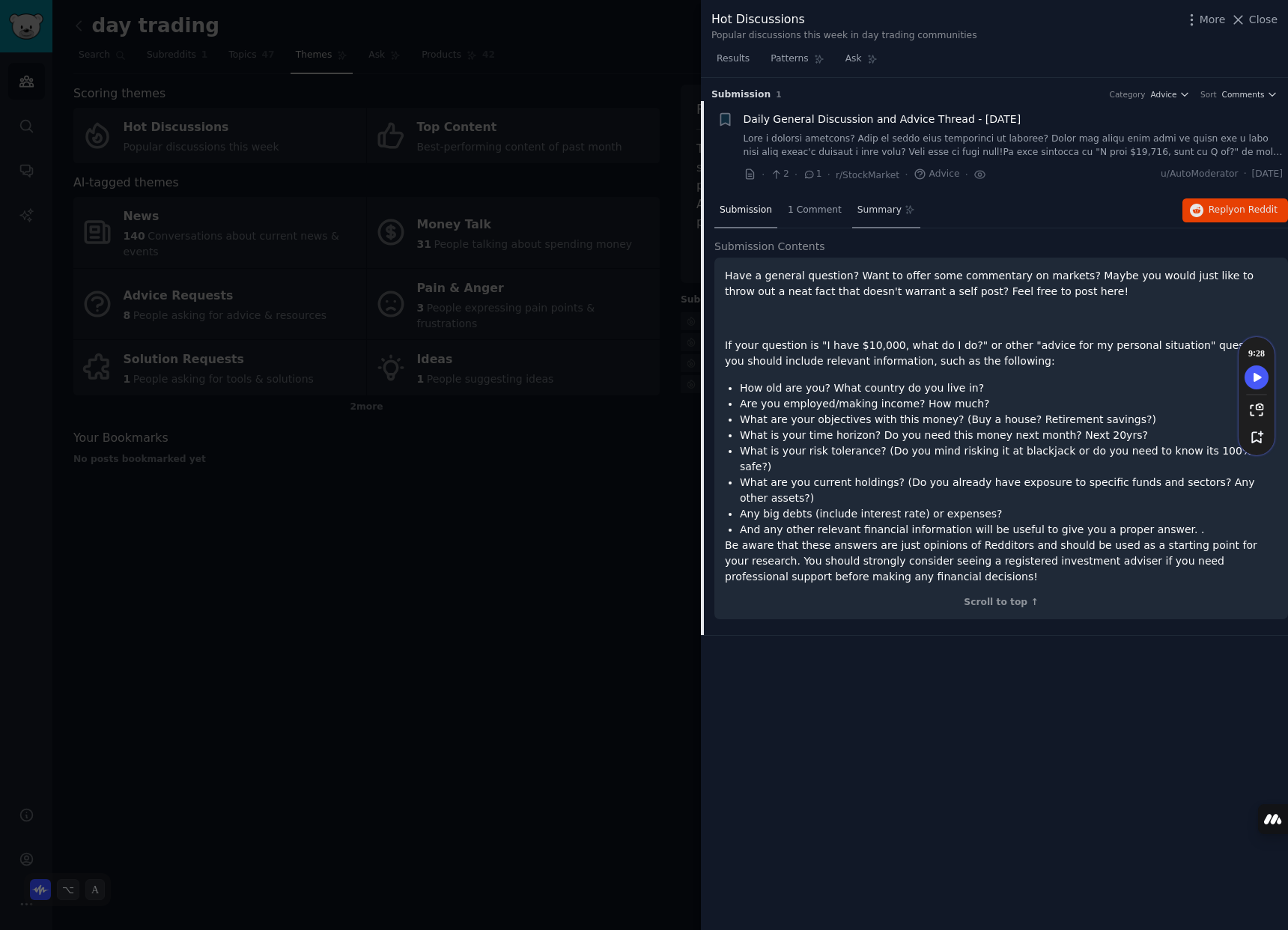
click at [884, 211] on span "Summary" at bounding box center [879, 210] width 44 height 13
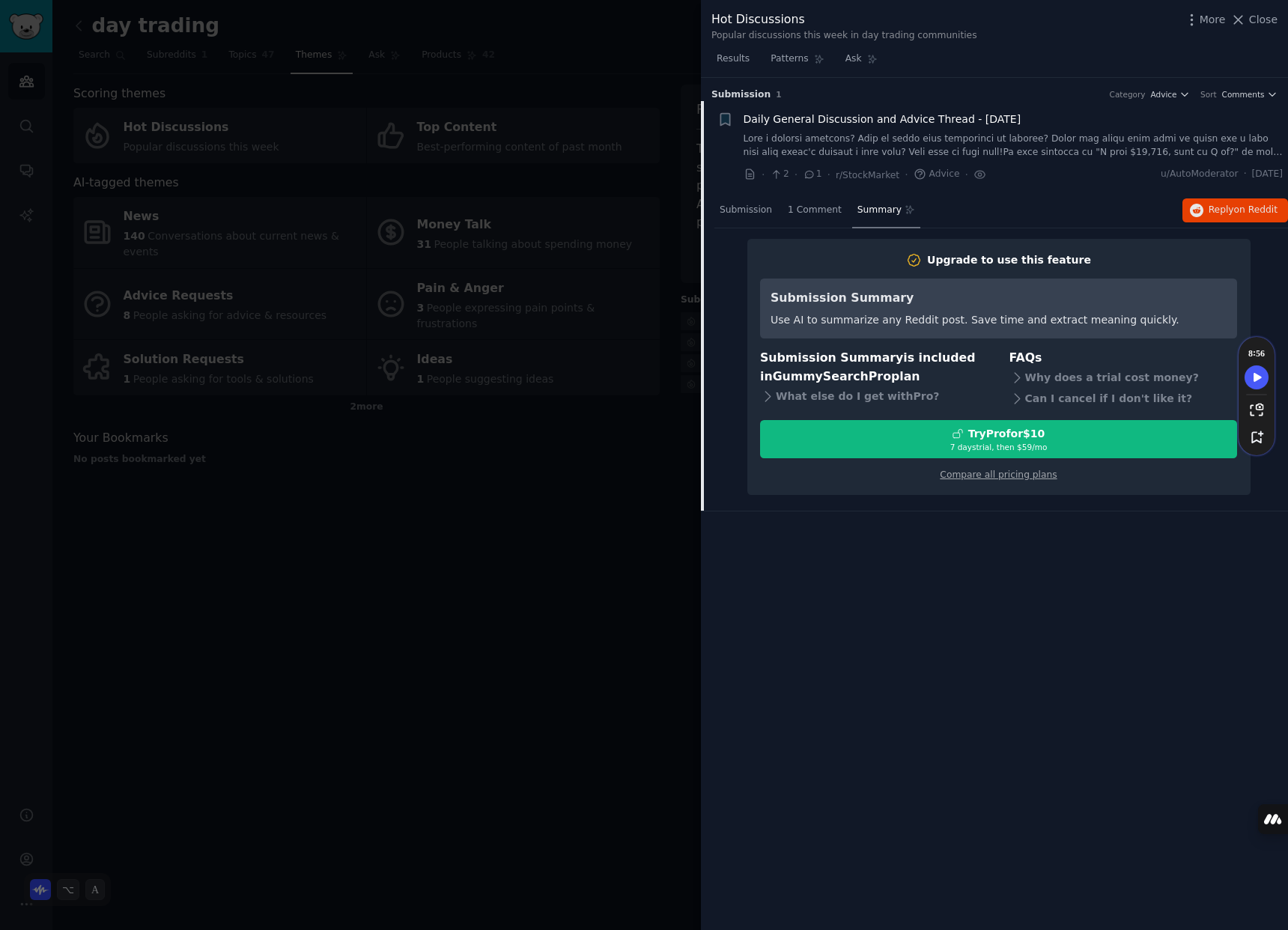
click at [1066, 537] on div "Submission 1 Category Advice Sort Comments + Daily General Discussion and Advic…" at bounding box center [994, 504] width 587 height 853
click at [821, 215] on span "1 Comment" at bounding box center [815, 210] width 54 height 13
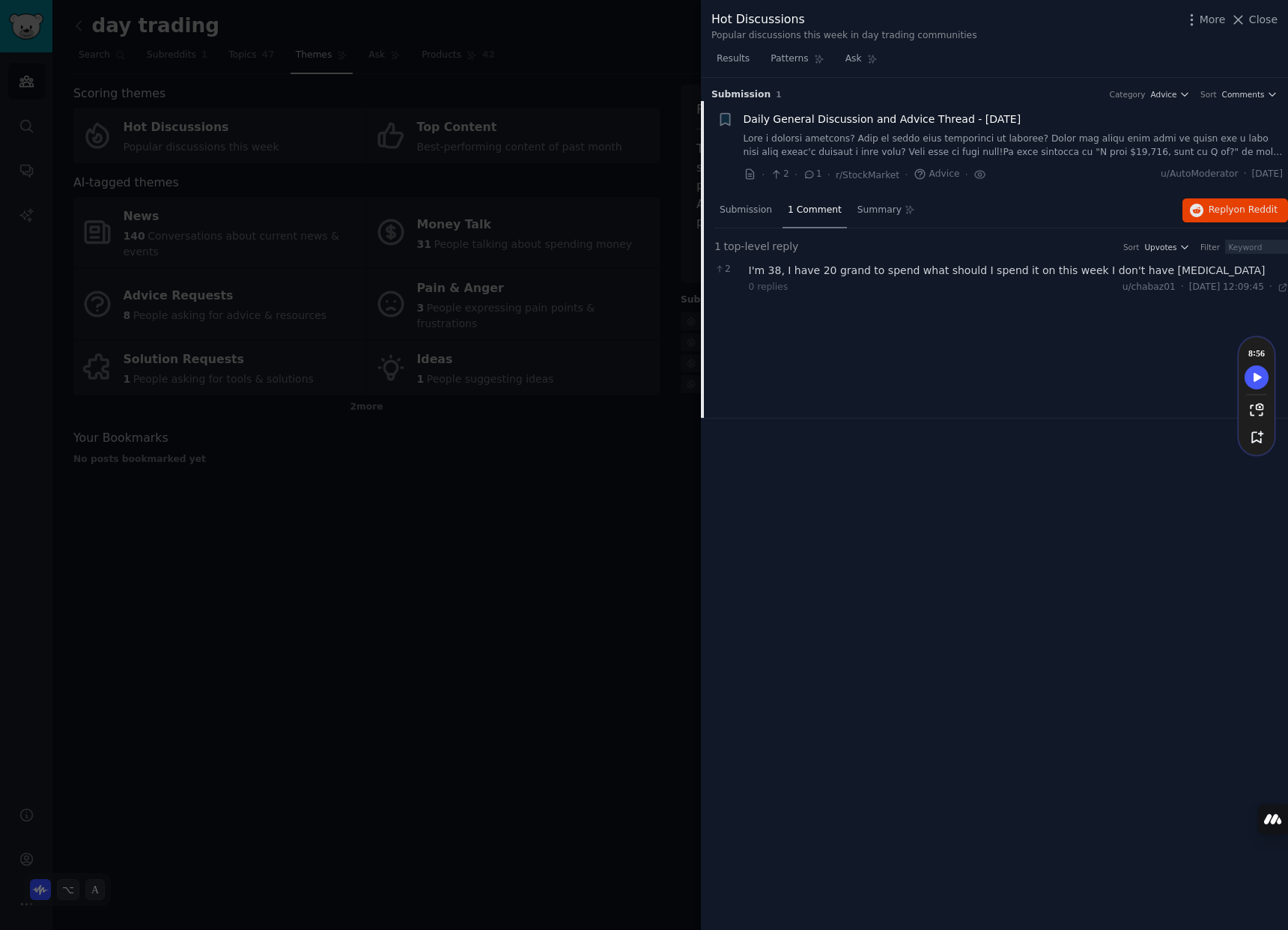
click at [921, 271] on div "I'm 38, I have 20 grand to spend what should I spend it on this week I don't ha…" at bounding box center [1019, 271] width 540 height 16
click at [771, 273] on div "I'm 38, I have 20 grand to spend what should I spend it on this week I don't ha…" at bounding box center [1019, 271] width 540 height 16
click at [758, 275] on div "I'm 38, I have 20 grand to spend what should I spend it on this week I don't ha…" at bounding box center [1019, 271] width 540 height 16
click at [896, 264] on div "I'm 38, I have 20 grand to spend what should I spend it on this week I don't ha…" at bounding box center [1019, 271] width 540 height 16
click at [954, 265] on div "I'm 38, I have 20 grand to spend what should I spend it on this week I don't ha…" at bounding box center [1019, 271] width 540 height 16
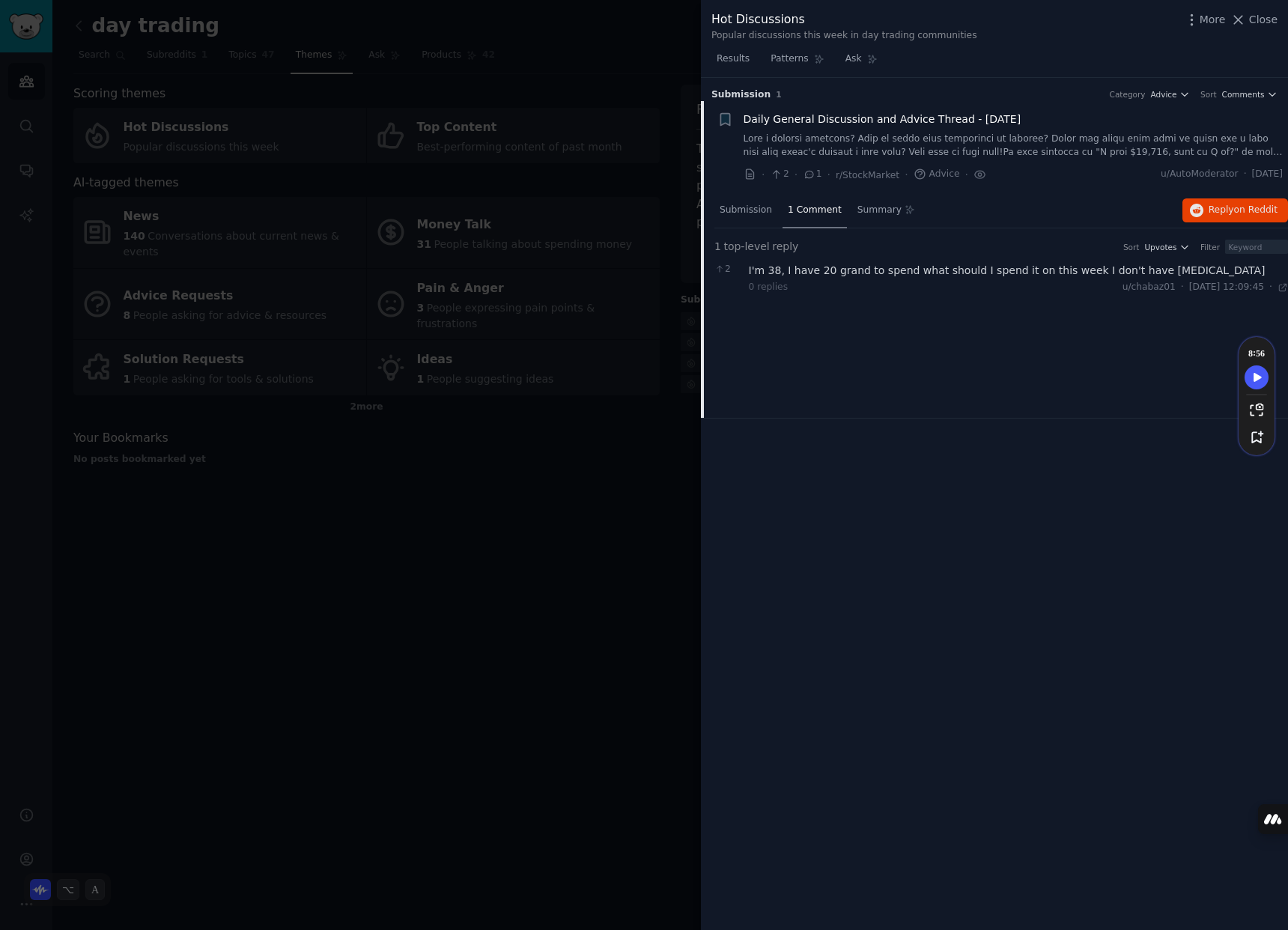
click at [731, 270] on span "2" at bounding box center [727, 269] width 26 height 13
click at [838, 268] on div "I'm 38, I have 20 grand to spend what should I spend it on this week I don't ha…" at bounding box center [1019, 271] width 540 height 16
click at [1028, 267] on div "I'm 38, I have 20 grand to spend what should I spend it on this week I don't ha…" at bounding box center [1019, 271] width 540 height 16
click at [1100, 269] on div "I'm 38, I have 20 grand to spend what should I spend it on this week I don't ha…" at bounding box center [1019, 271] width 540 height 16
click at [1149, 269] on div "I'm 38, I have 20 grand to spend what should I spend it on this week I don't ha…" at bounding box center [1019, 271] width 540 height 16
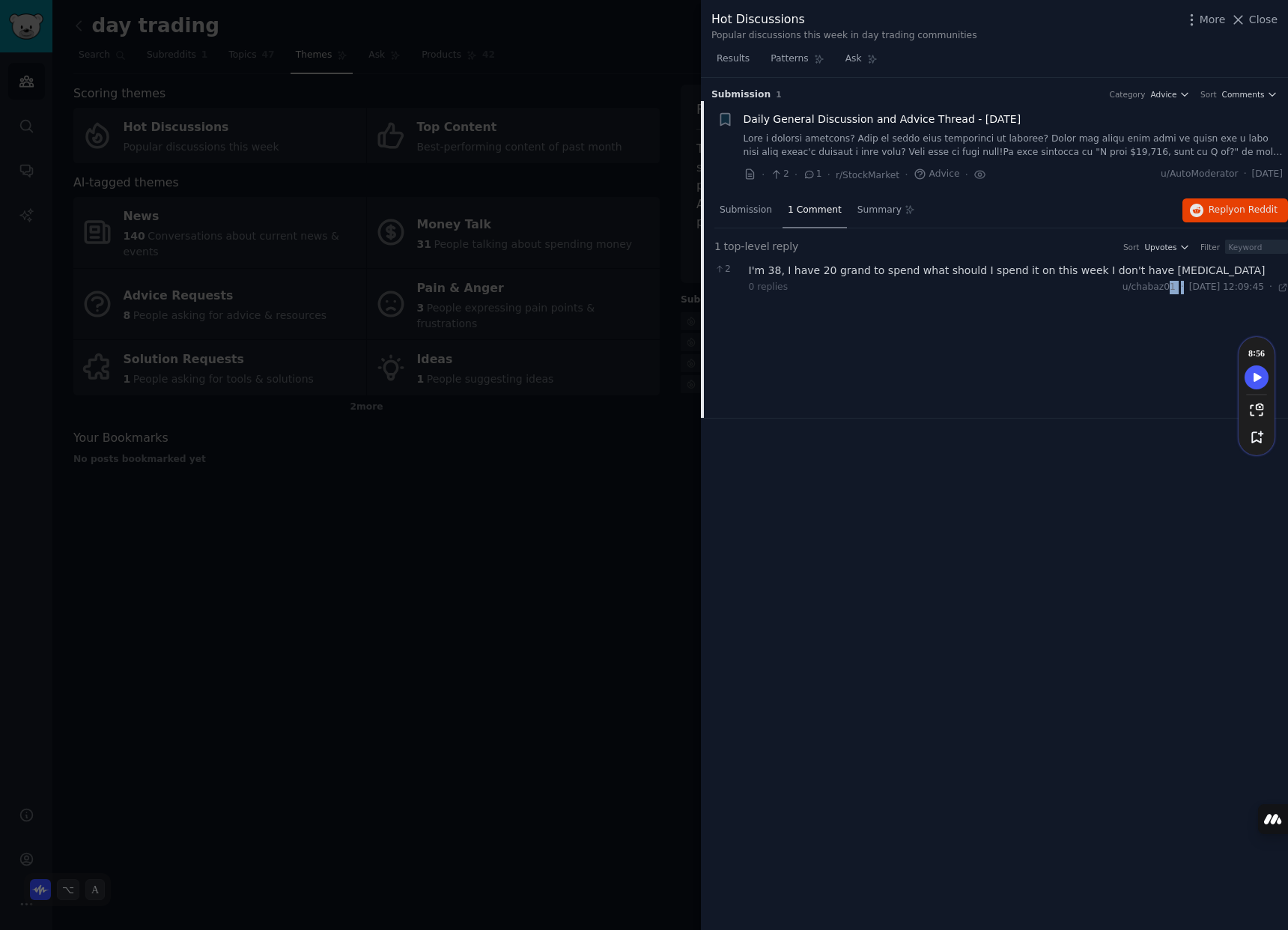
drag, startPoint x: 1135, startPoint y: 282, endPoint x: 773, endPoint y: 278, distance: 362.5
click at [1133, 282] on div "u/chabaz01 · [DATE] 12:09:45 Mon 15/09/2025 ·" at bounding box center [1205, 287] width 165 height 13
click at [747, 213] on span "Submission" at bounding box center [746, 210] width 52 height 13
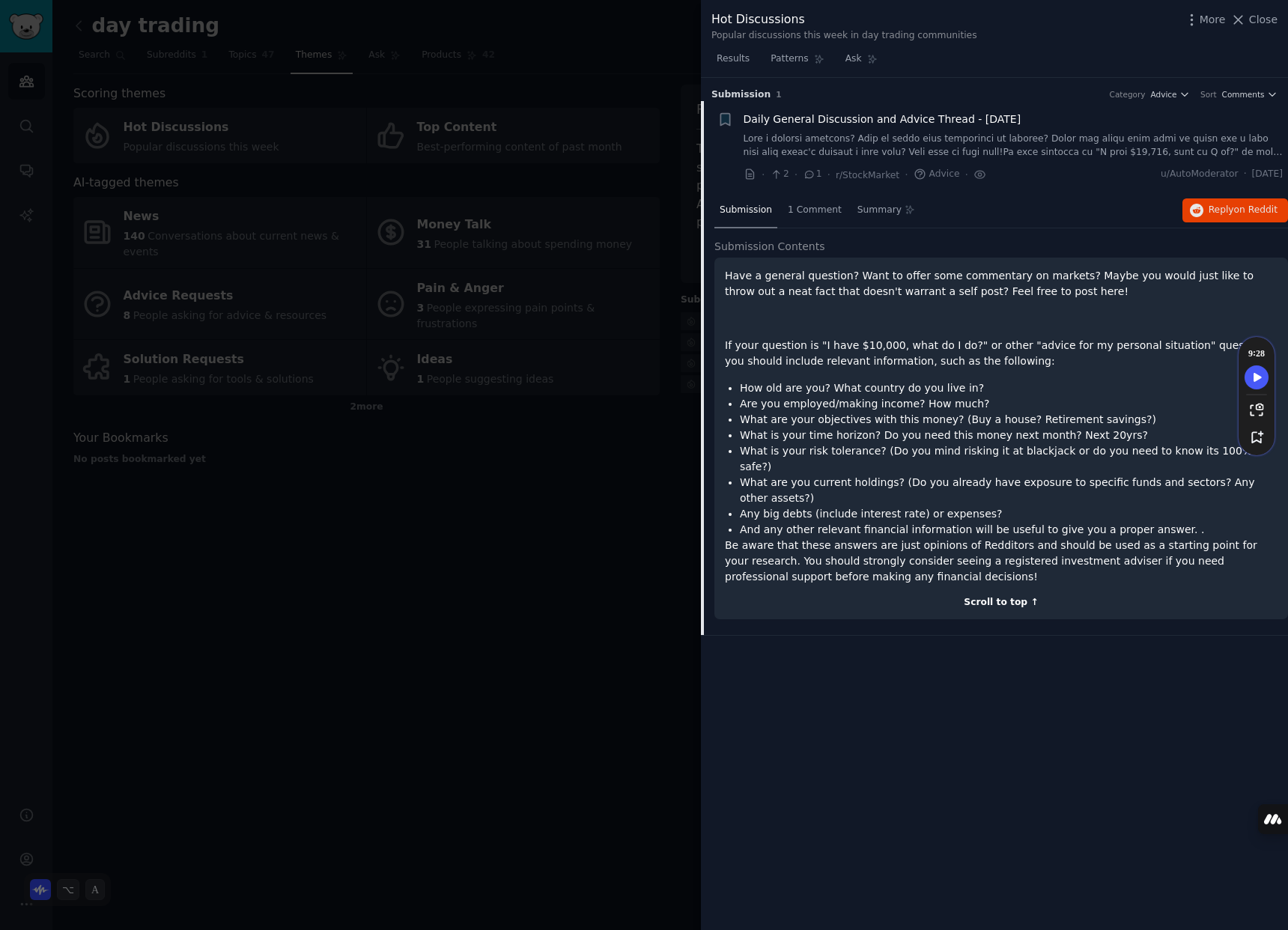
click at [1024, 596] on div "Scroll to top ↑" at bounding box center [1001, 602] width 553 height 13
click at [1260, 13] on span "Close" at bounding box center [1263, 20] width 28 height 16
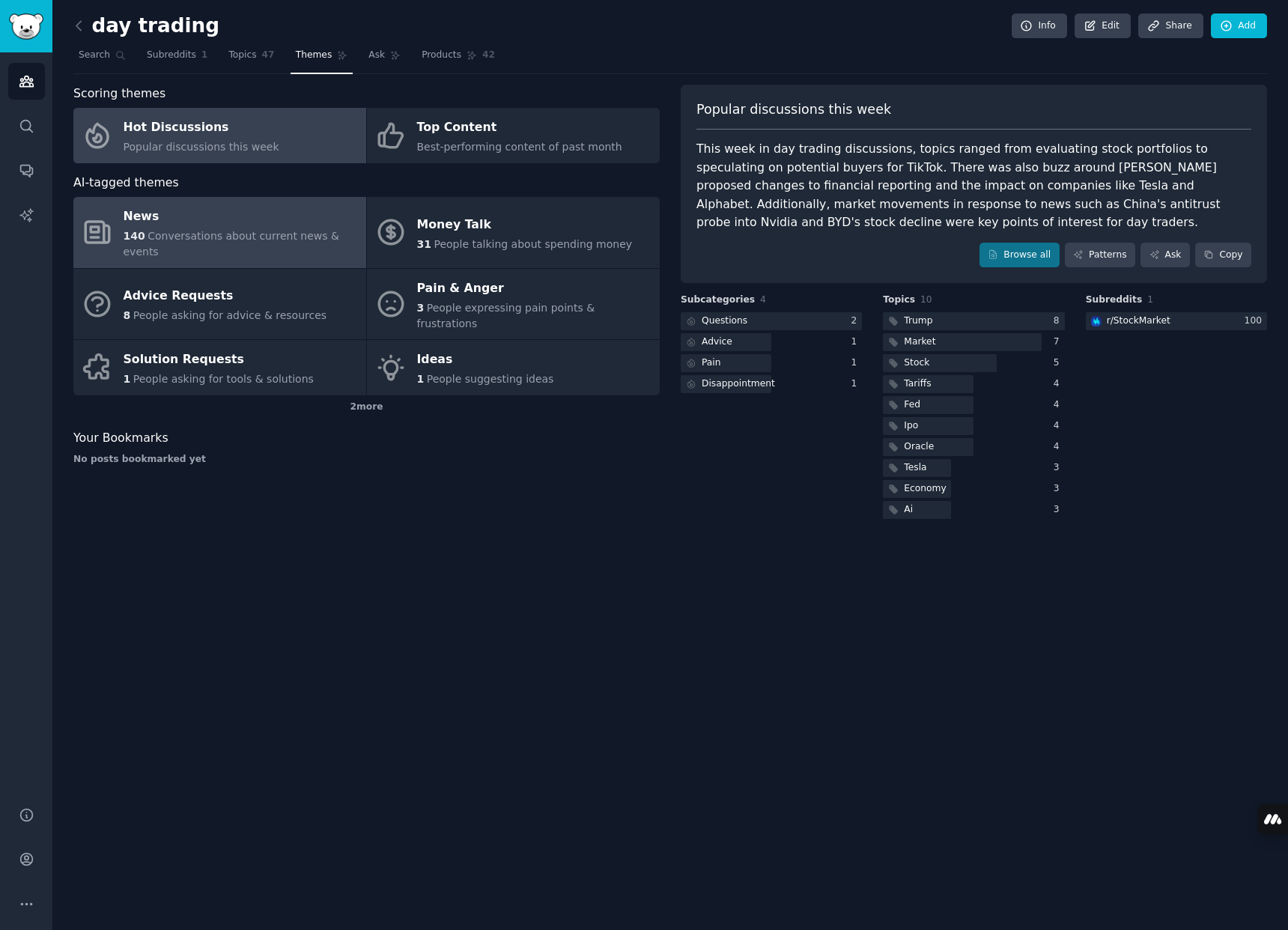
click at [175, 226] on div "News" at bounding box center [241, 217] width 235 height 24
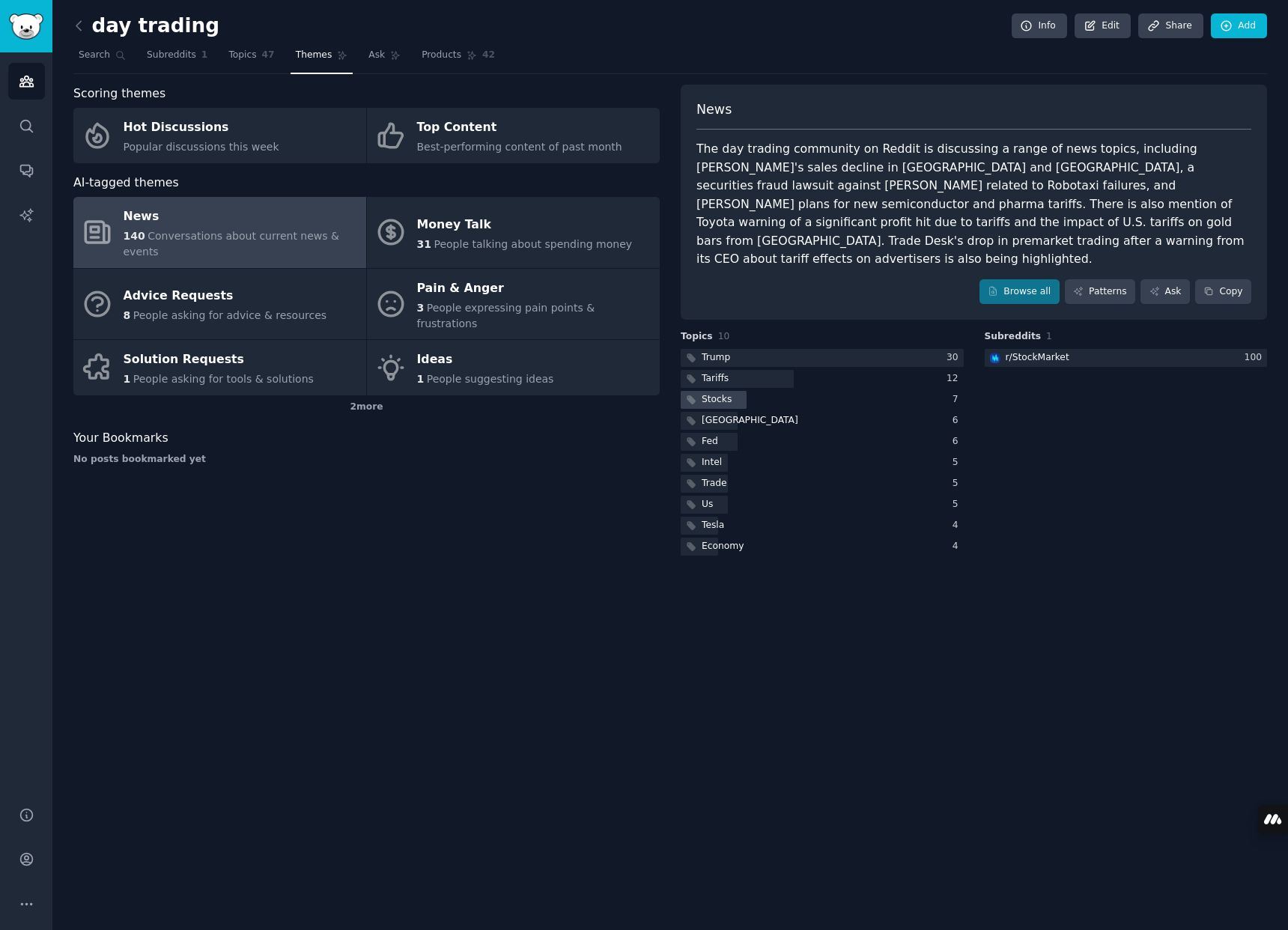
click at [728, 393] on div "Stocks" at bounding box center [717, 399] width 30 height 13
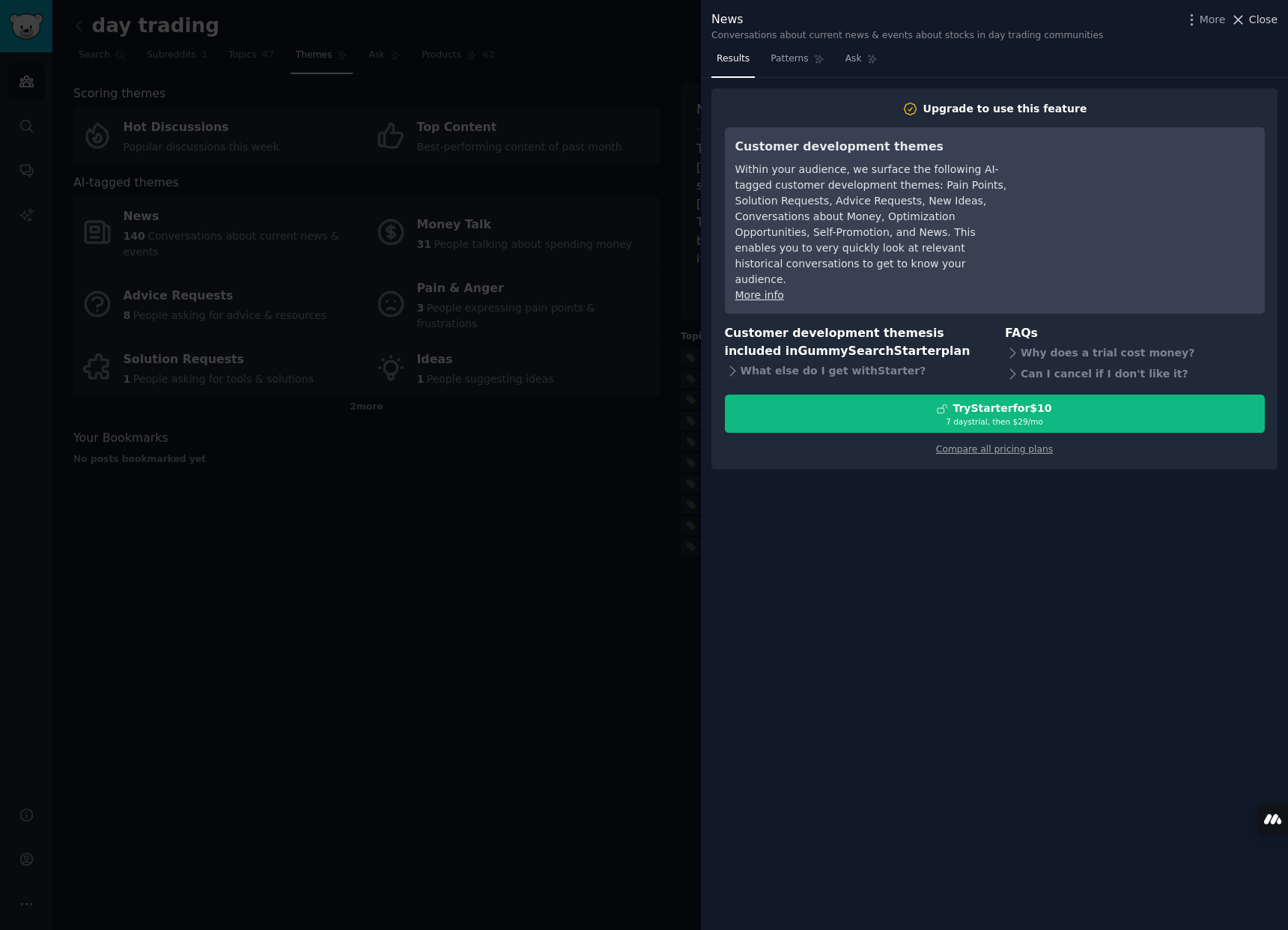
click at [1263, 13] on span "Close" at bounding box center [1263, 20] width 28 height 16
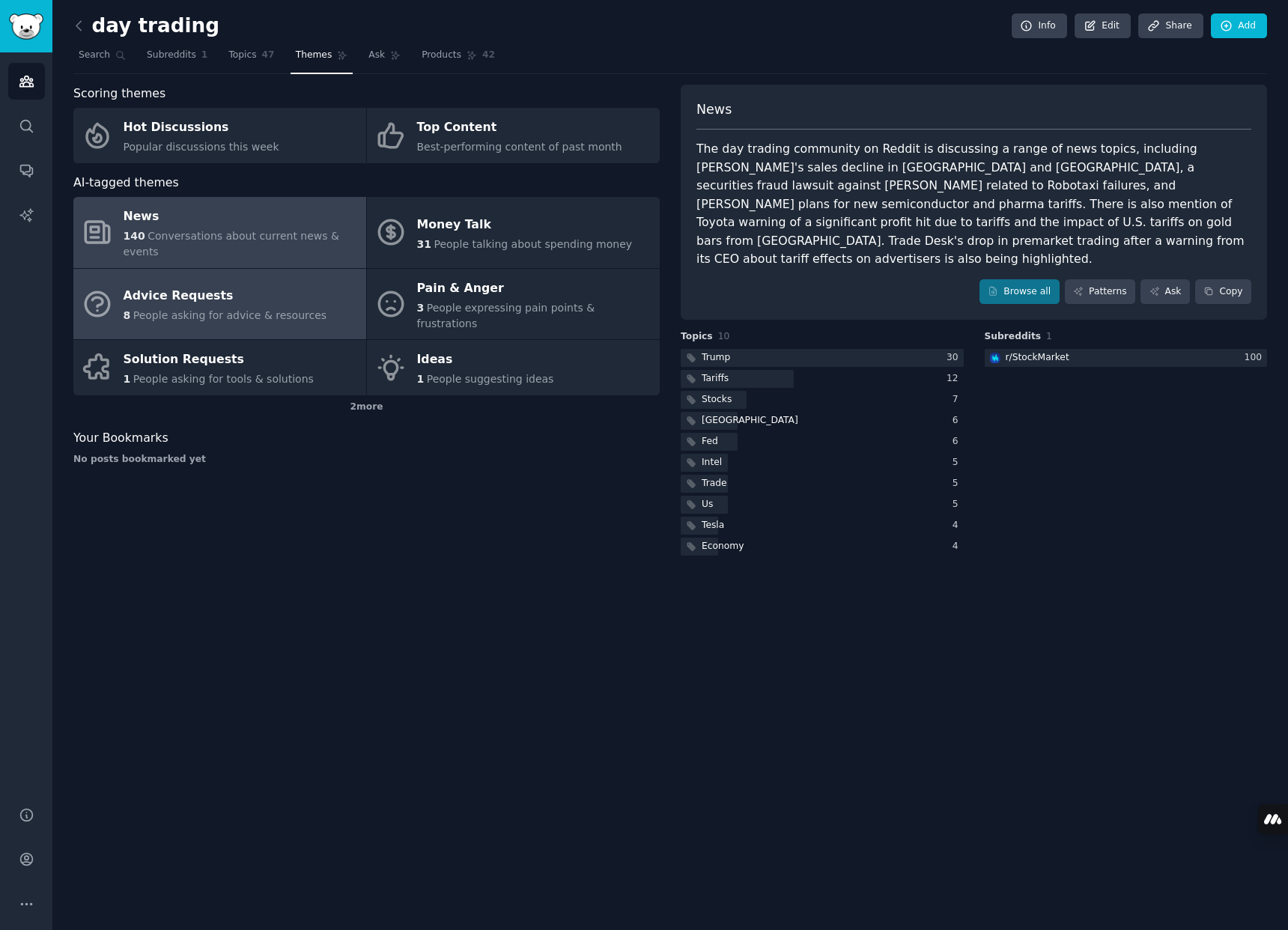
click at [171, 285] on div "Advice Requests" at bounding box center [226, 297] width 204 height 24
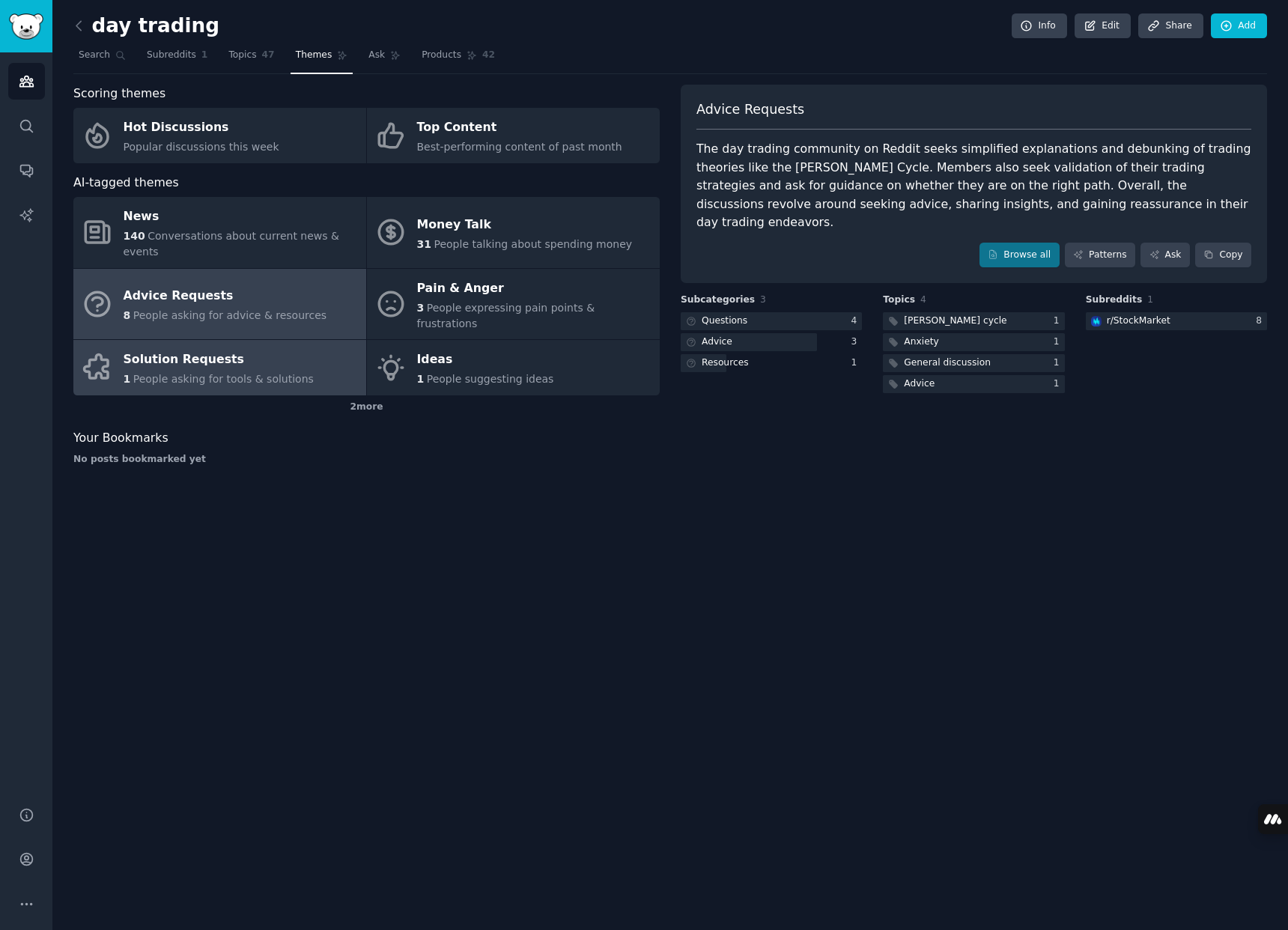
click at [198, 340] on link "Solution Requests 1 People asking for tools & solutions" at bounding box center [219, 367] width 293 height 55
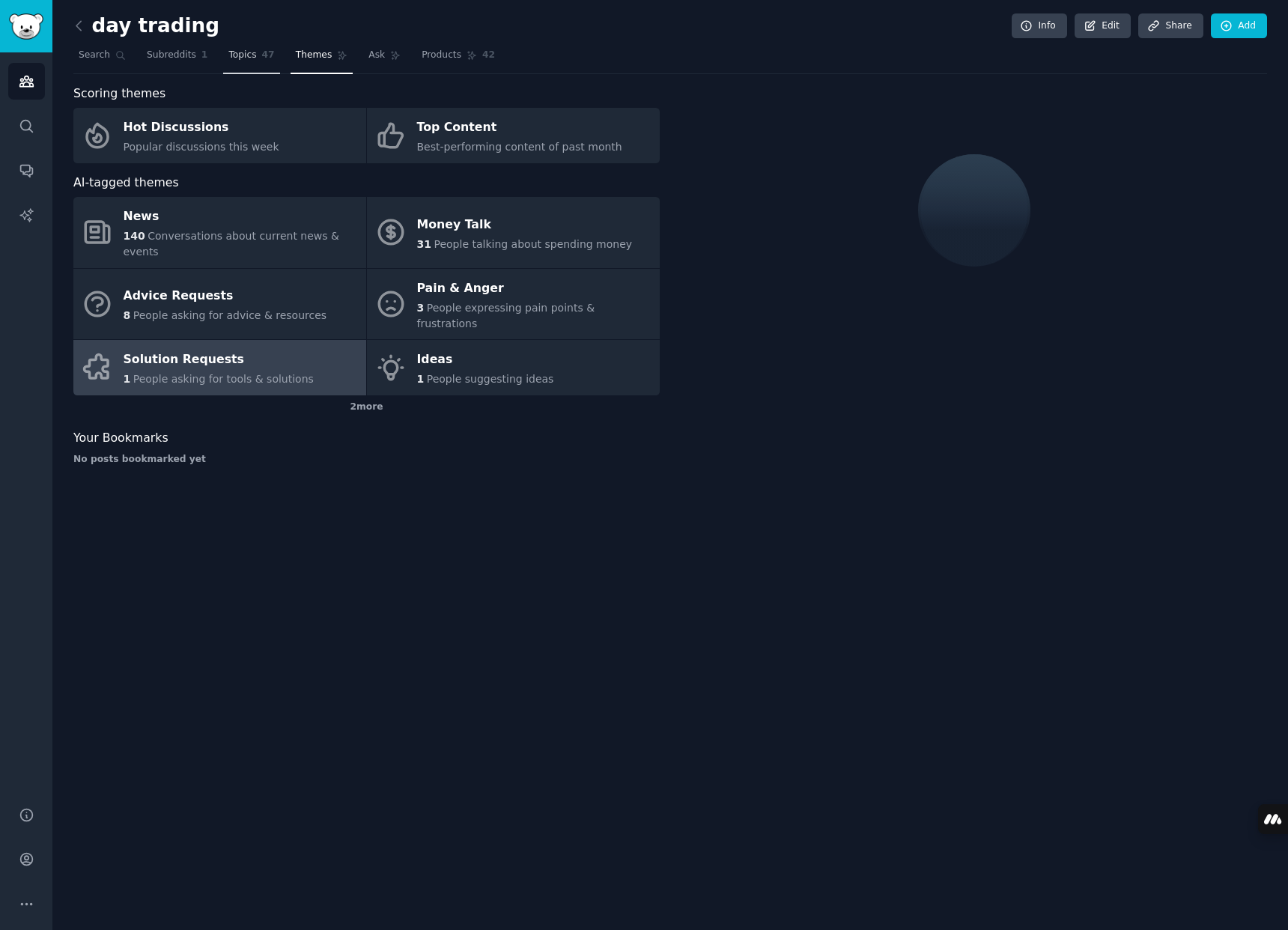
click at [247, 56] on span "Topics" at bounding box center [242, 55] width 28 height 13
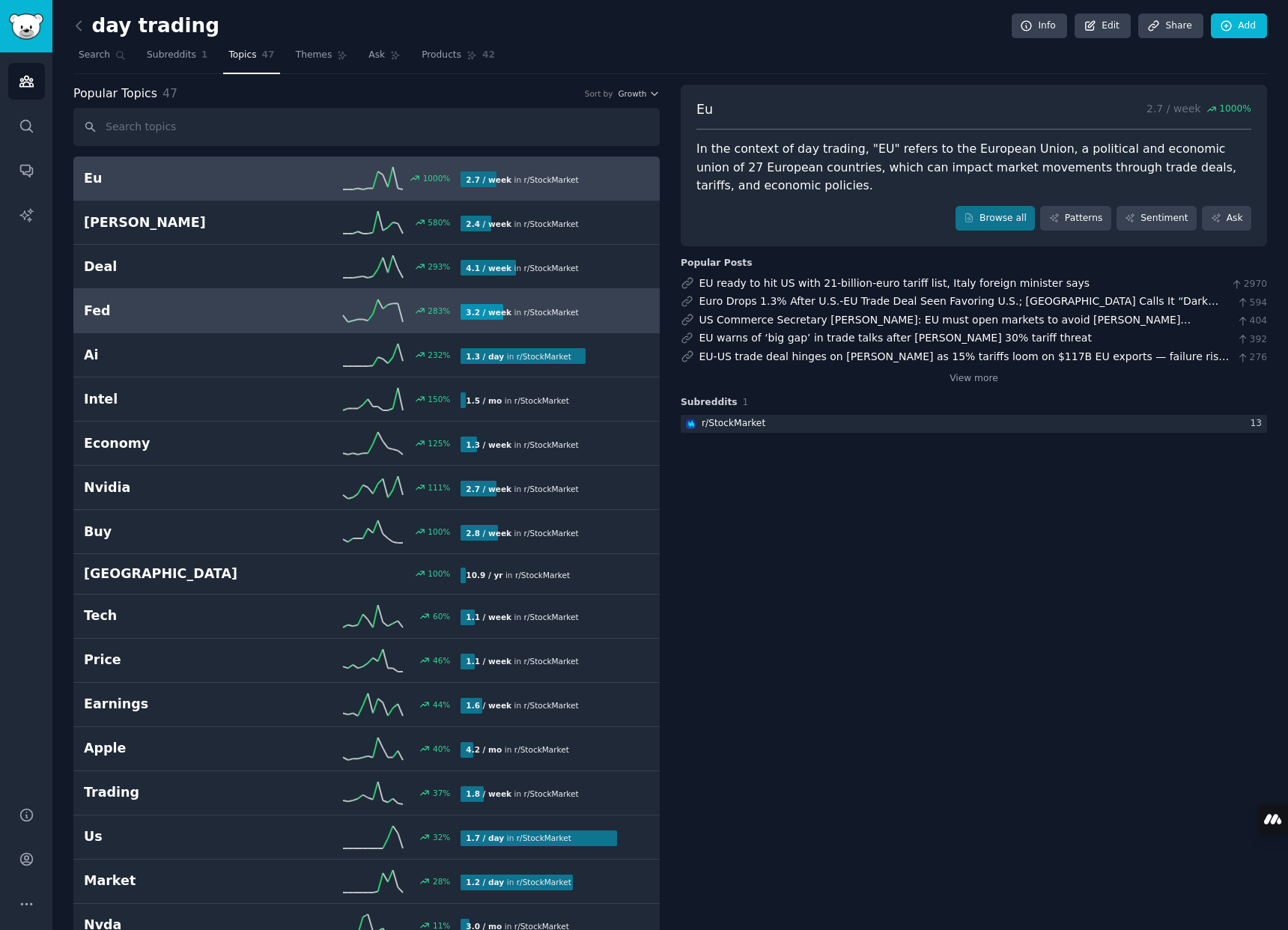
click at [166, 331] on link "Fed 283 % 3.2 / week in r/ StockMarket" at bounding box center [366, 311] width 586 height 44
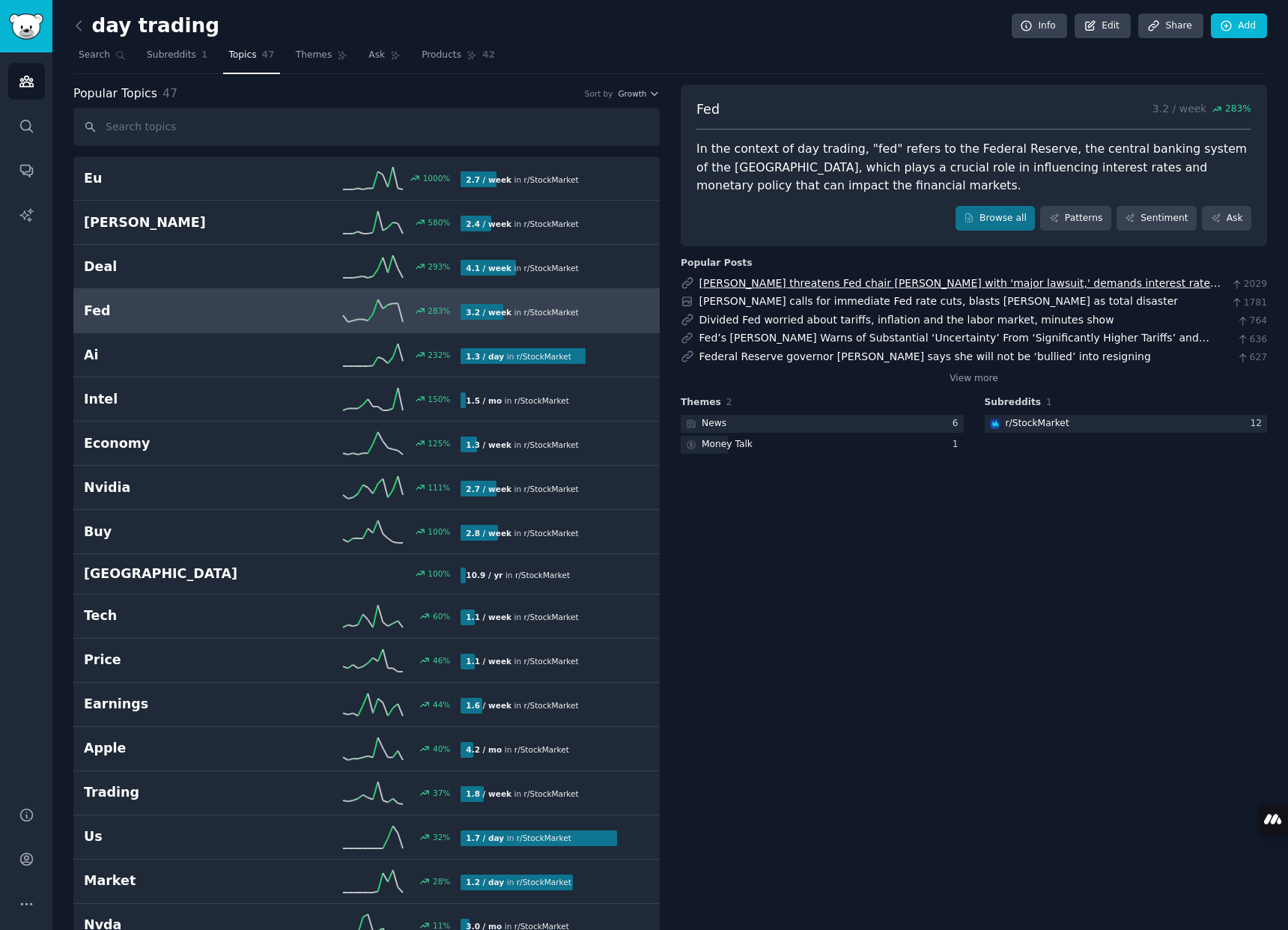
click at [756, 285] on link "[PERSON_NAME] threatens Fed chair [PERSON_NAME] with 'major lawsuit,' demands i…" at bounding box center [960, 291] width 522 height 28
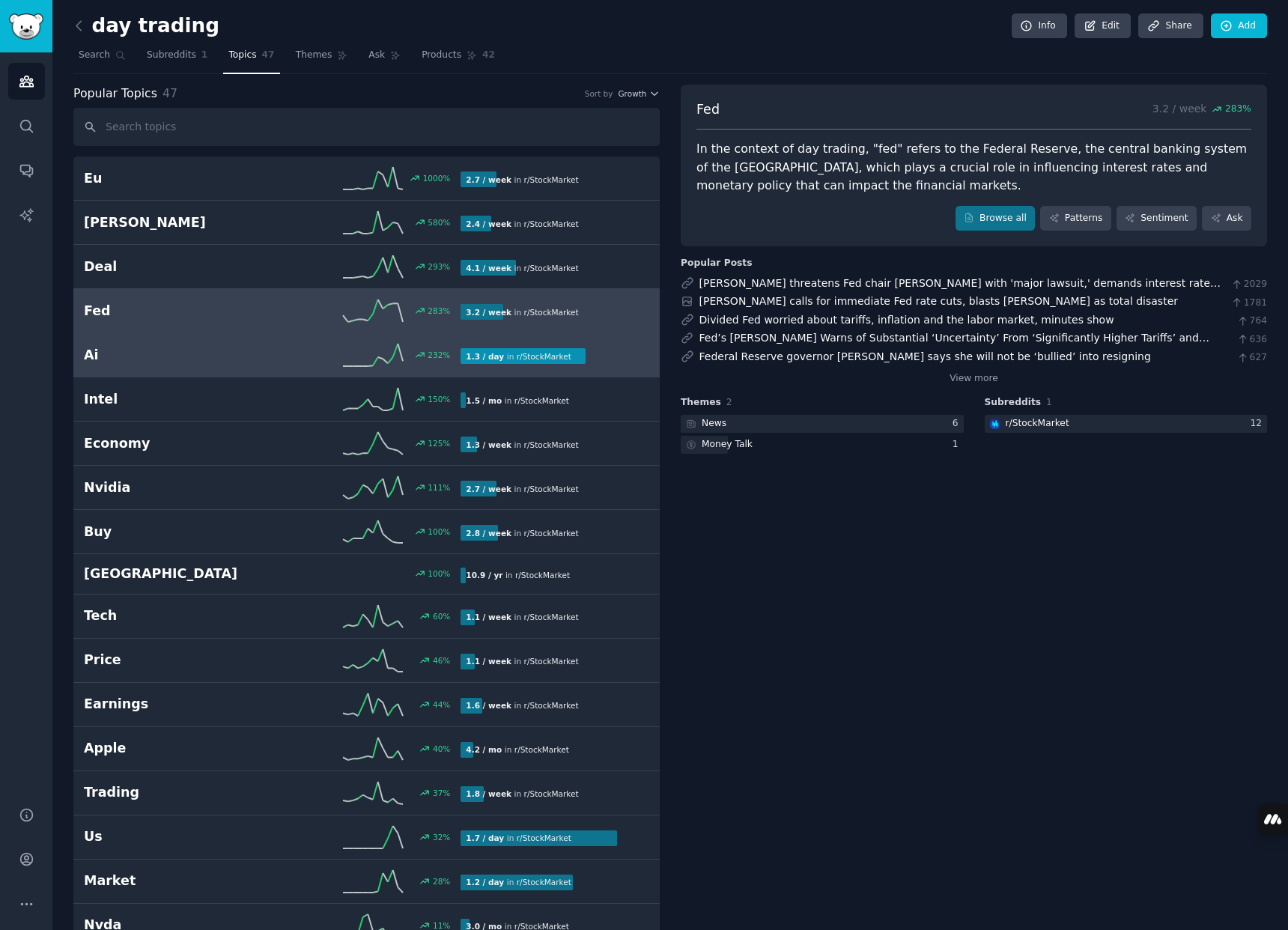
click at [306, 356] on div "232 %" at bounding box center [367, 355] width 189 height 22
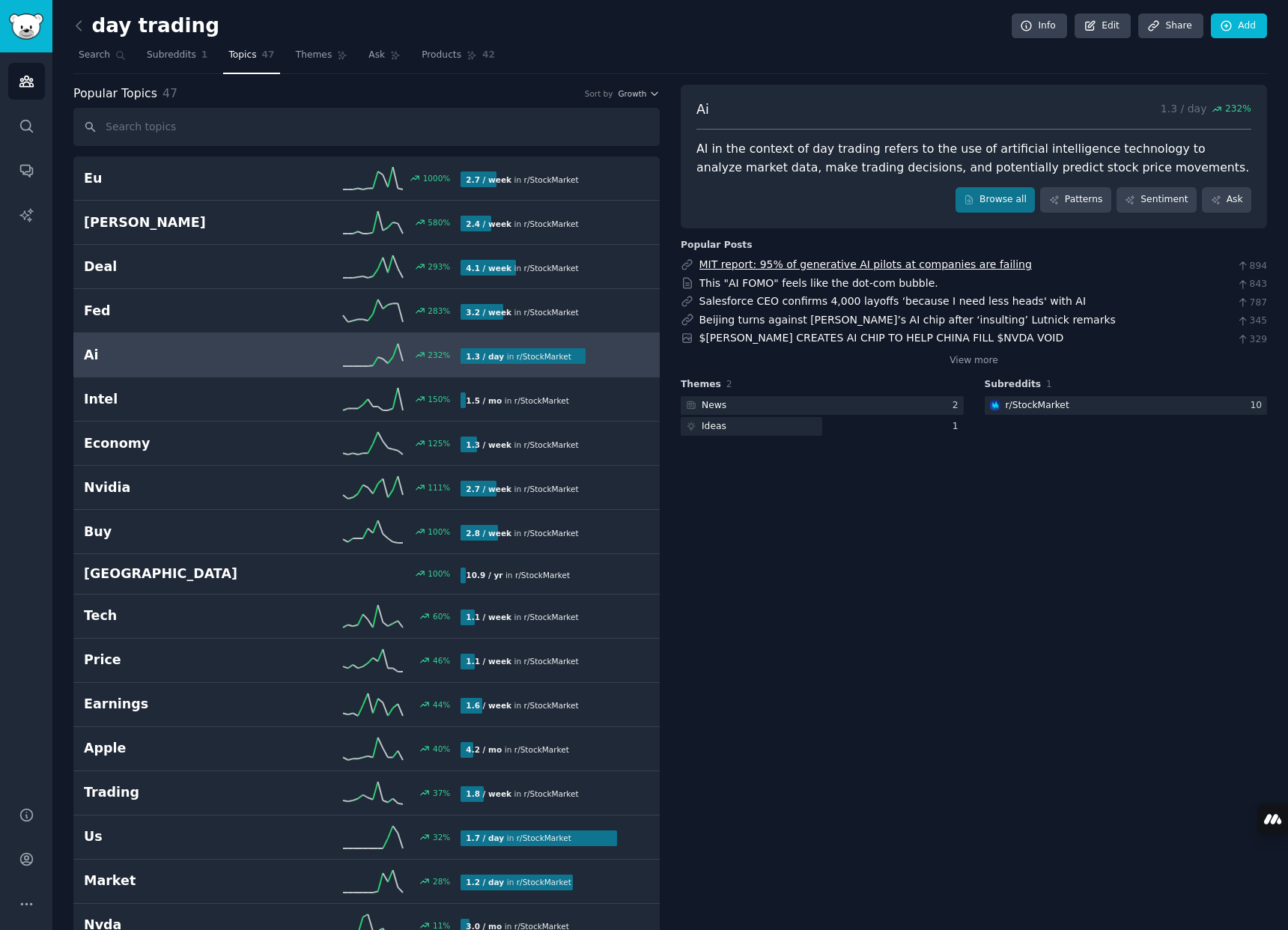
click at [733, 266] on link "MIT report: 95% of generative AI pilots at companies are failing" at bounding box center [865, 264] width 332 height 12
click at [29, 85] on icon "Sidebar" at bounding box center [25, 81] width 13 height 10
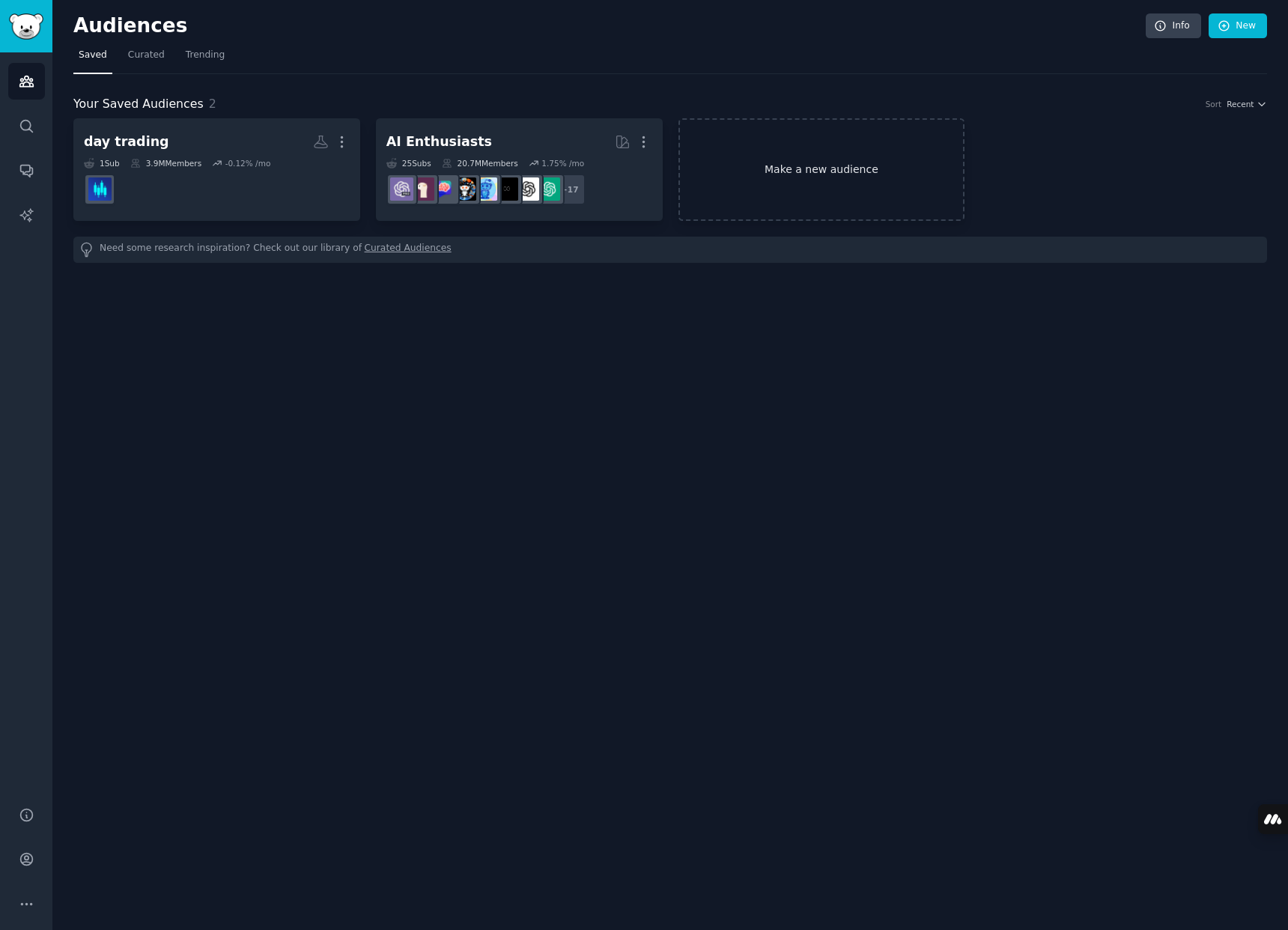
click at [843, 162] on link "Make a new audience" at bounding box center [821, 169] width 287 height 103
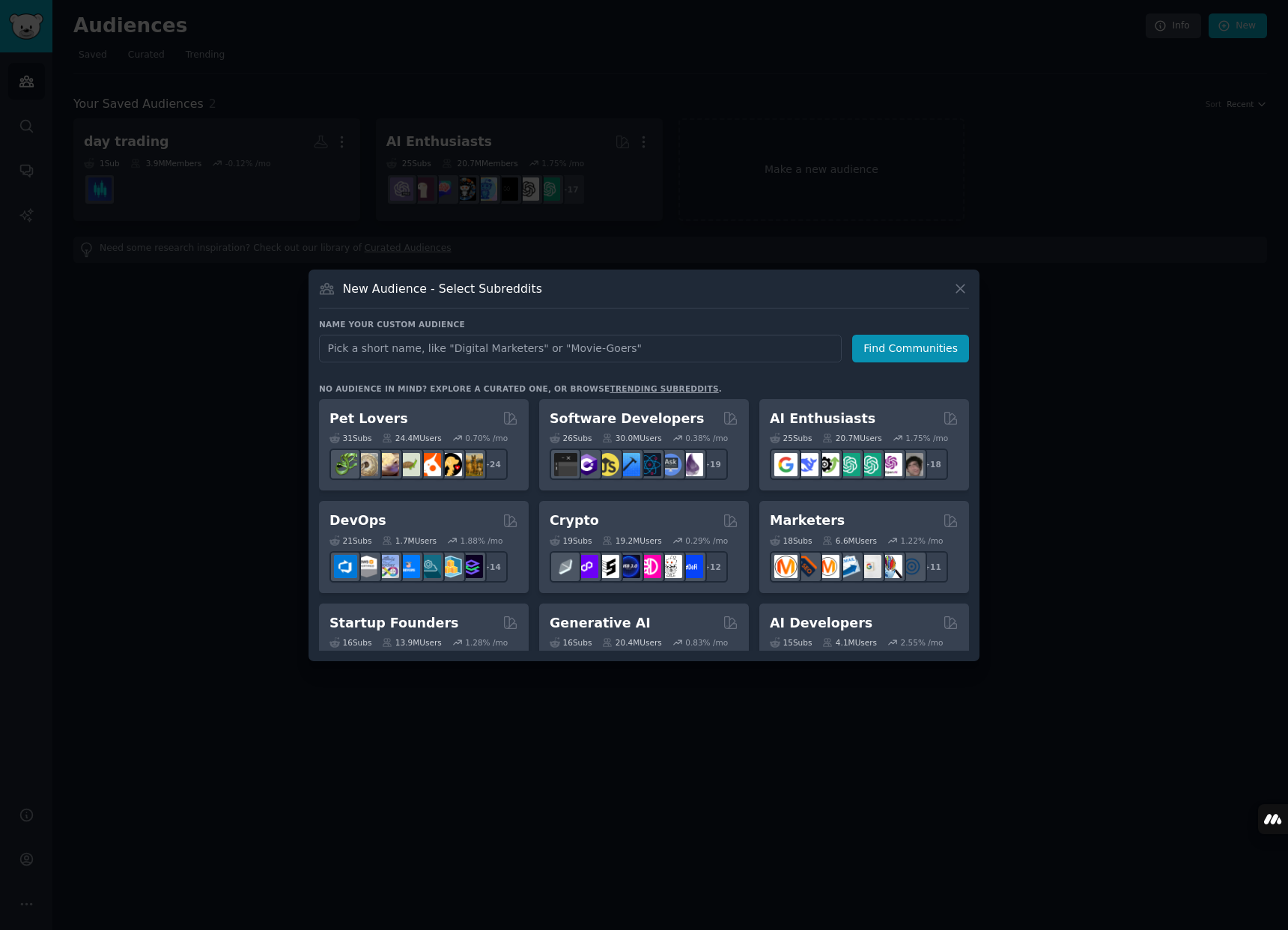
click at [384, 353] on input "text" at bounding box center [580, 349] width 523 height 28
type input "top 1000"
click at [948, 354] on button "Find Communities" at bounding box center [910, 349] width 117 height 28
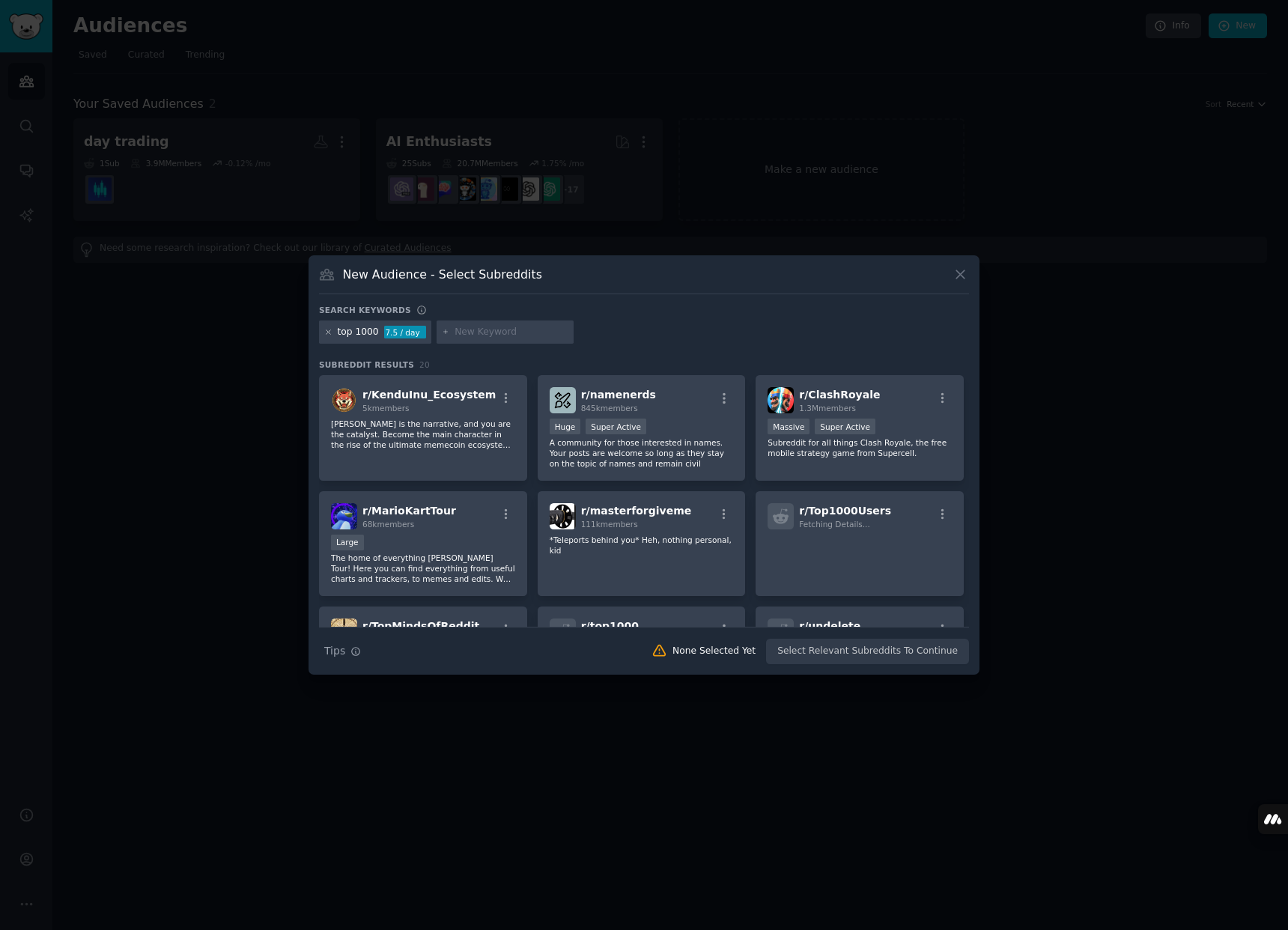
click at [326, 332] on icon at bounding box center [328, 332] width 8 height 8
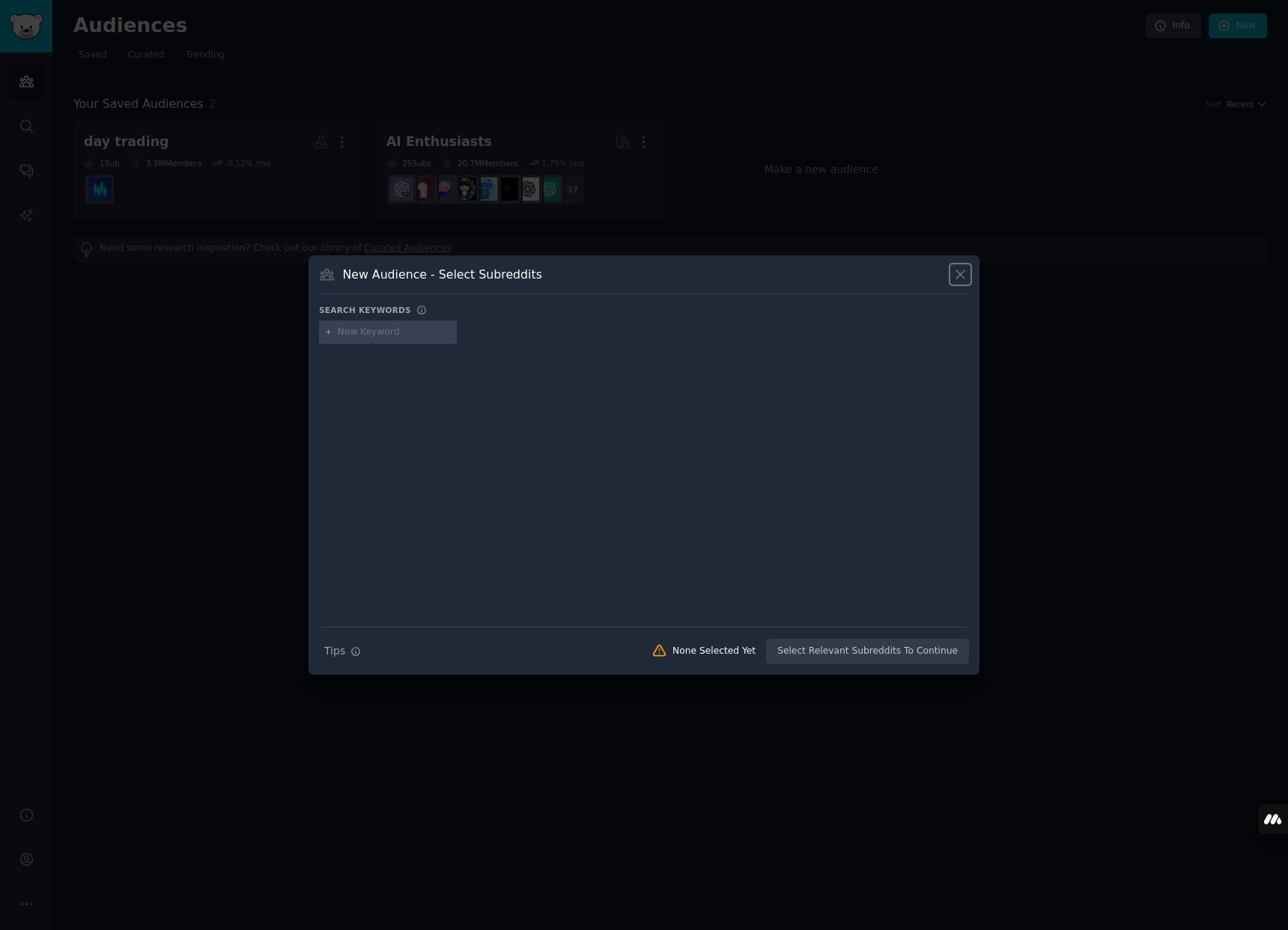
click at [956, 279] on icon at bounding box center [961, 275] width 16 height 16
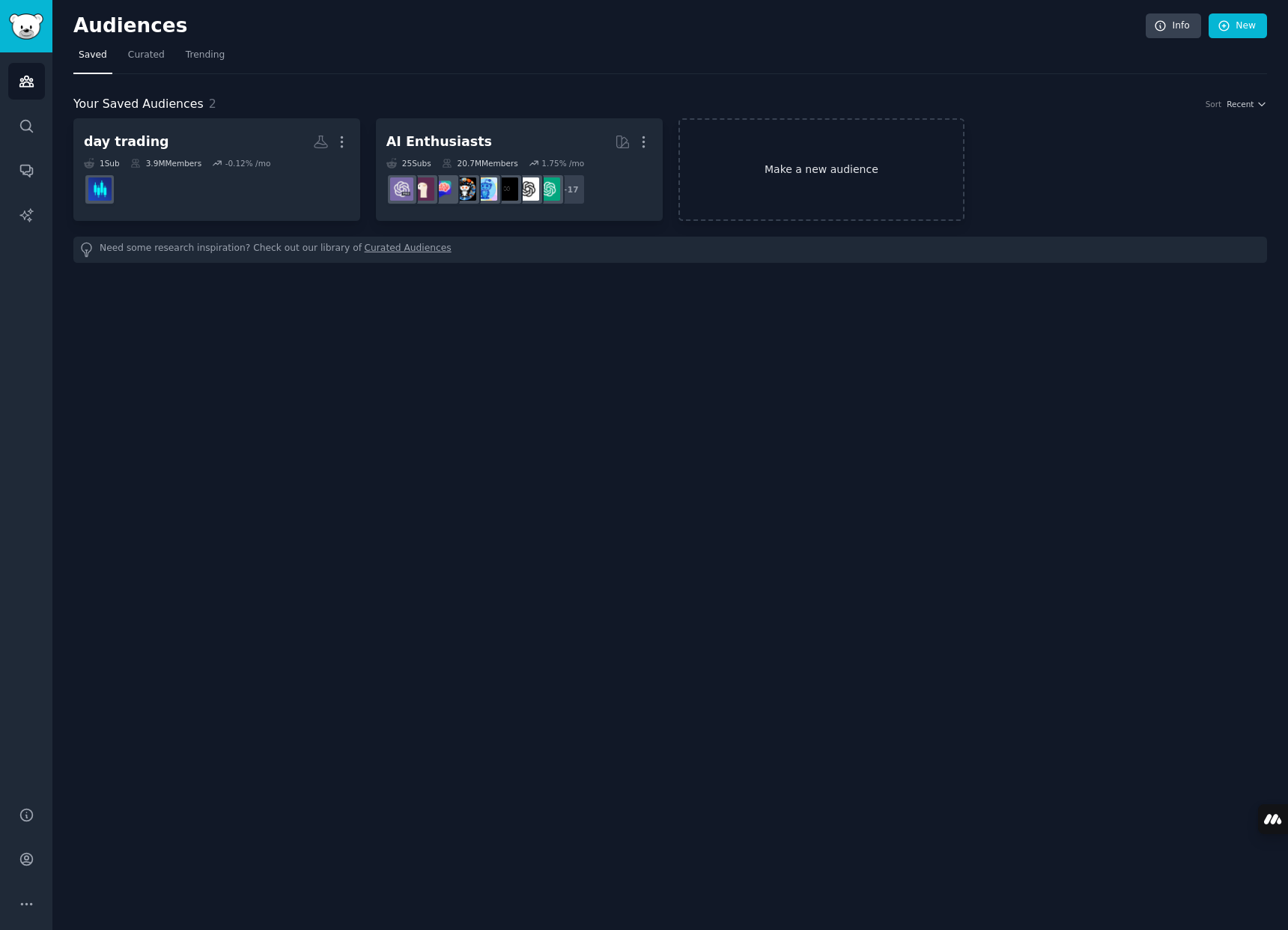
click at [768, 160] on link "Make a new audience" at bounding box center [821, 169] width 287 height 103
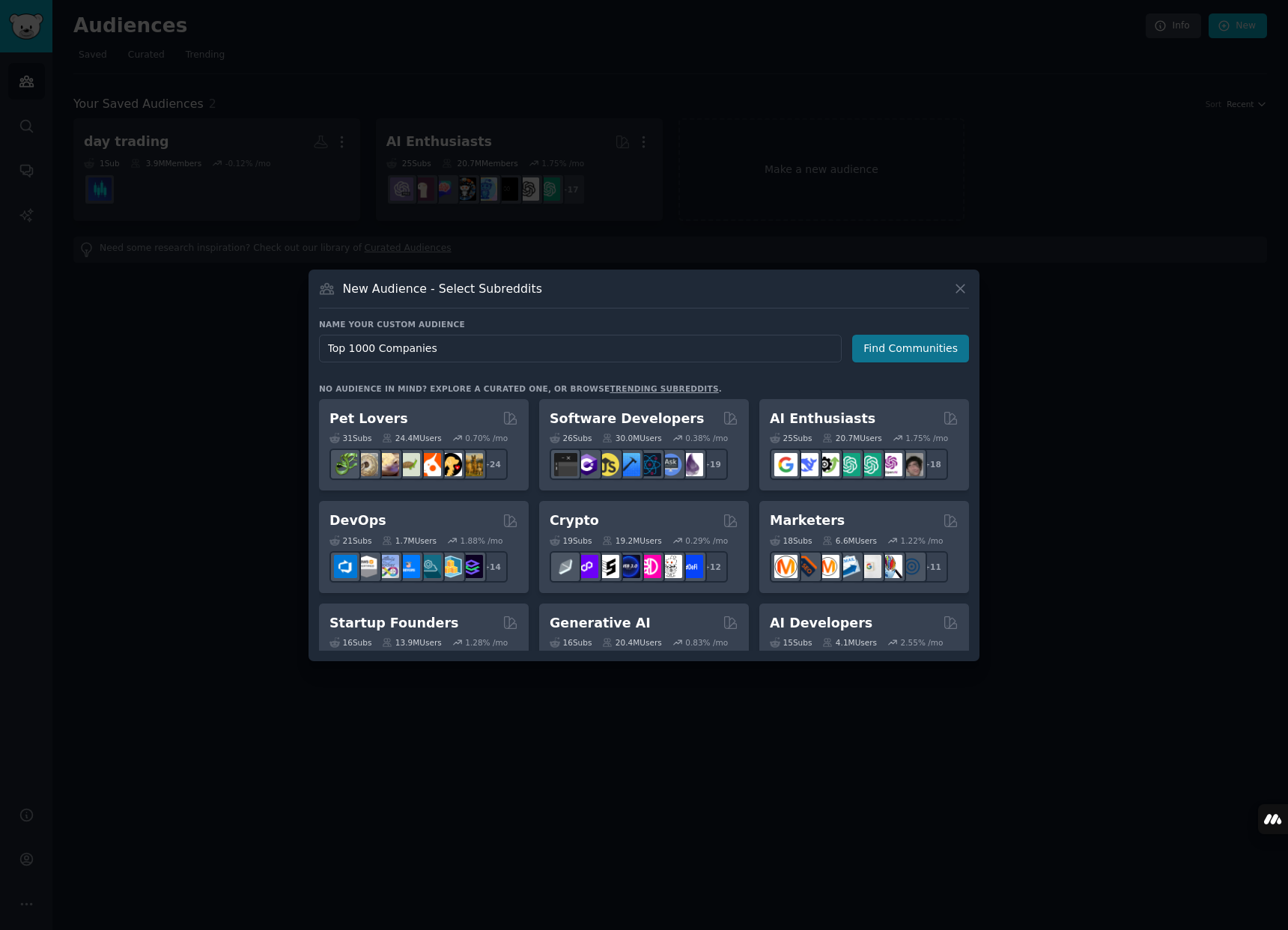
type input "Top 1000 Companies"
click at [905, 341] on button "Find Communities" at bounding box center [910, 349] width 117 height 28
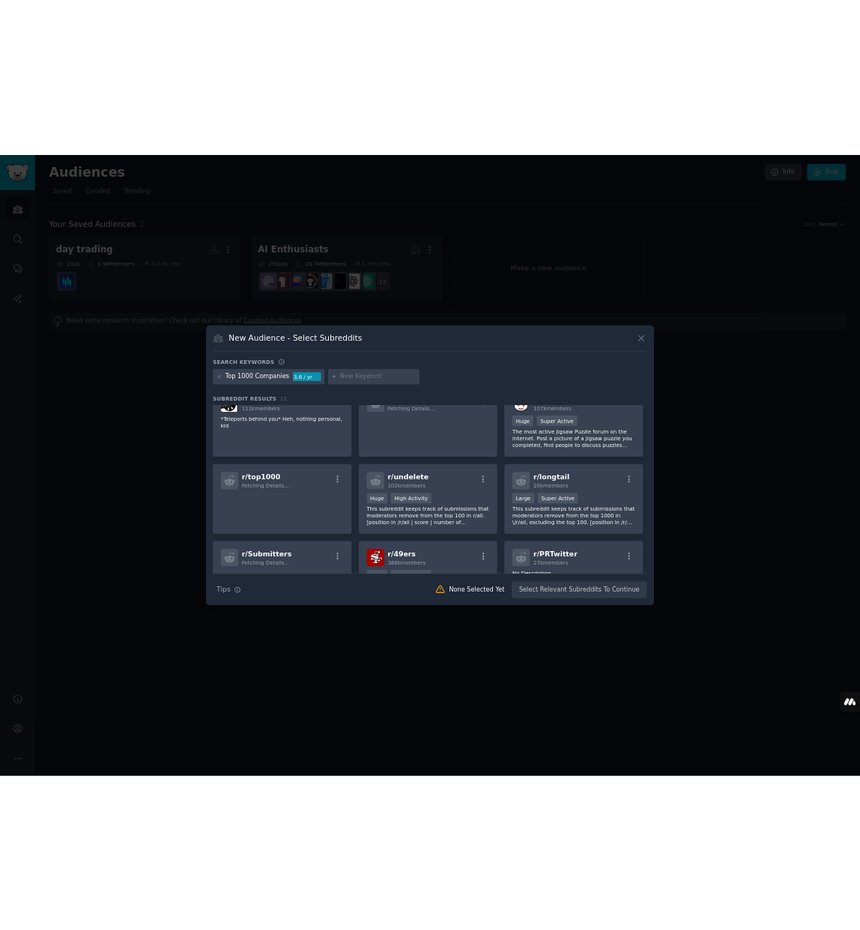
scroll to position [38, 0]
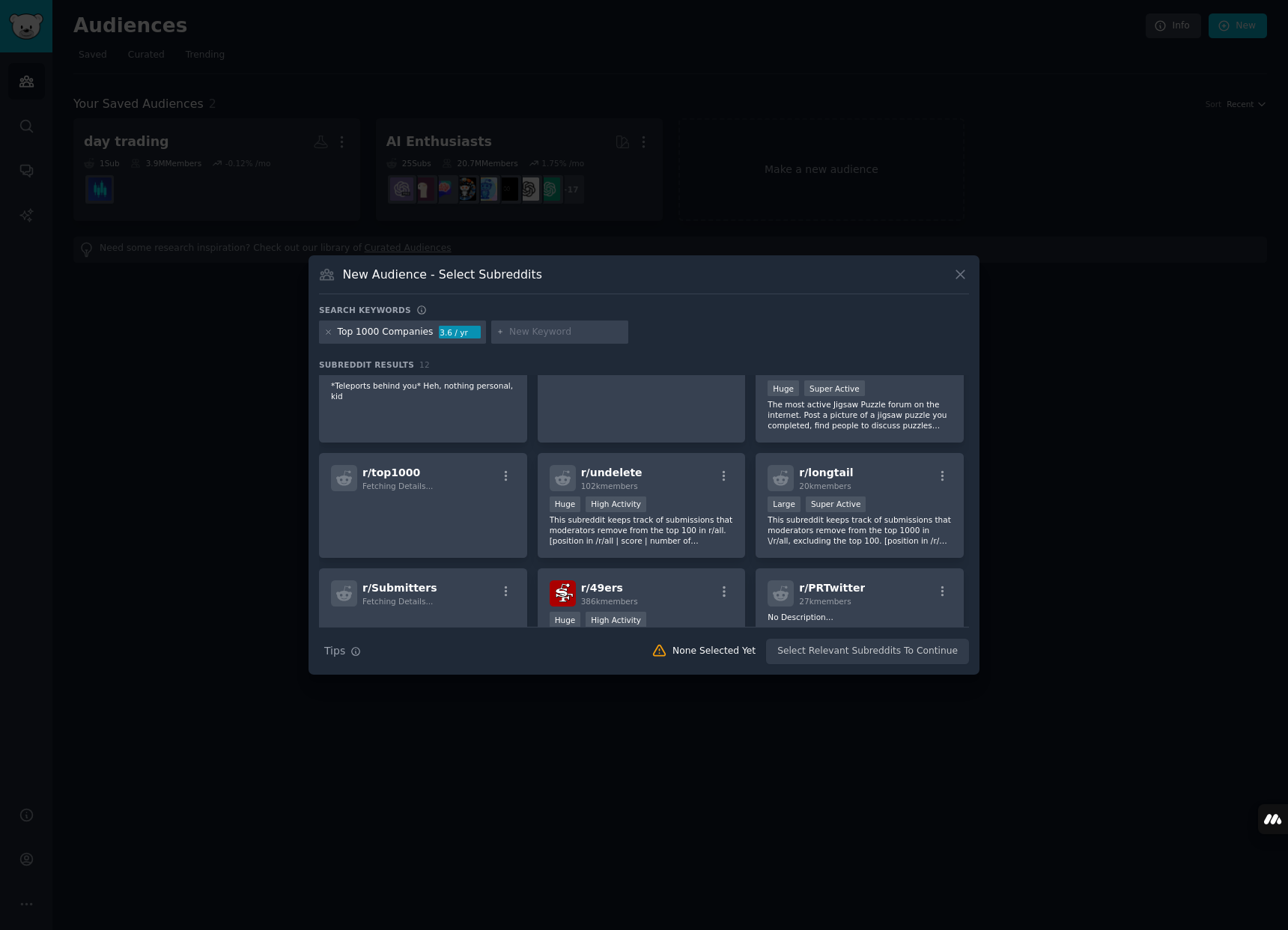
click at [955, 37] on div at bounding box center [644, 465] width 1288 height 930
